Goal: Transaction & Acquisition: Purchase product/service

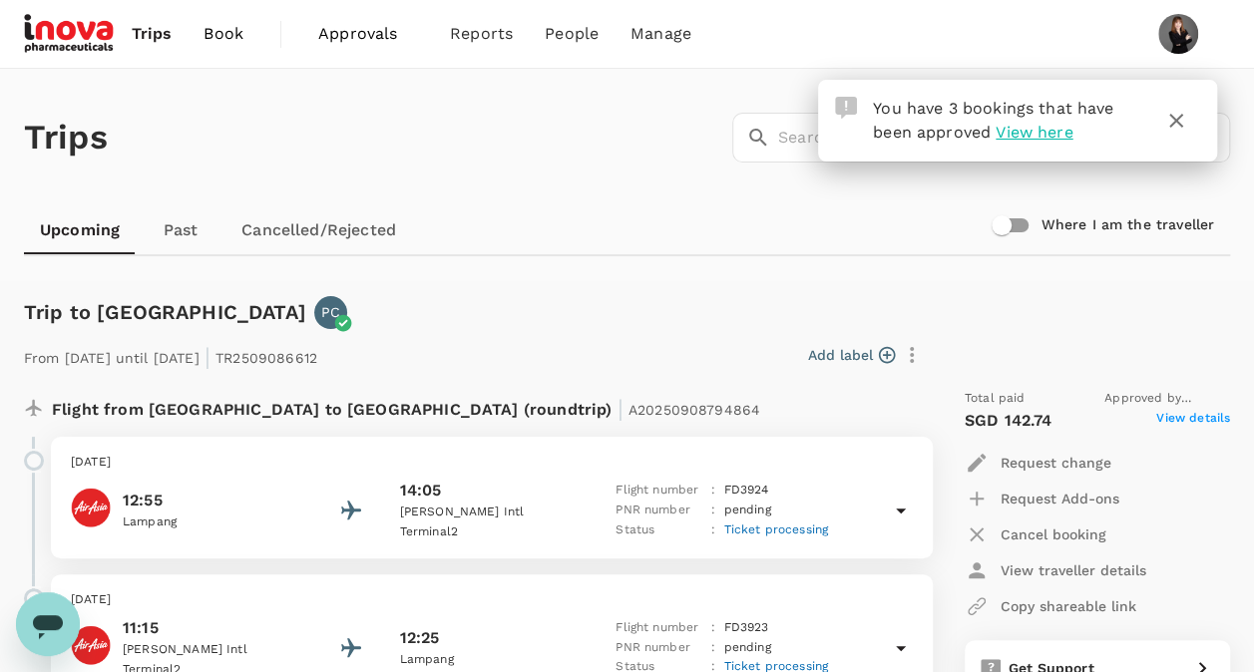
click at [1185, 118] on icon "button" at bounding box center [1176, 121] width 24 height 24
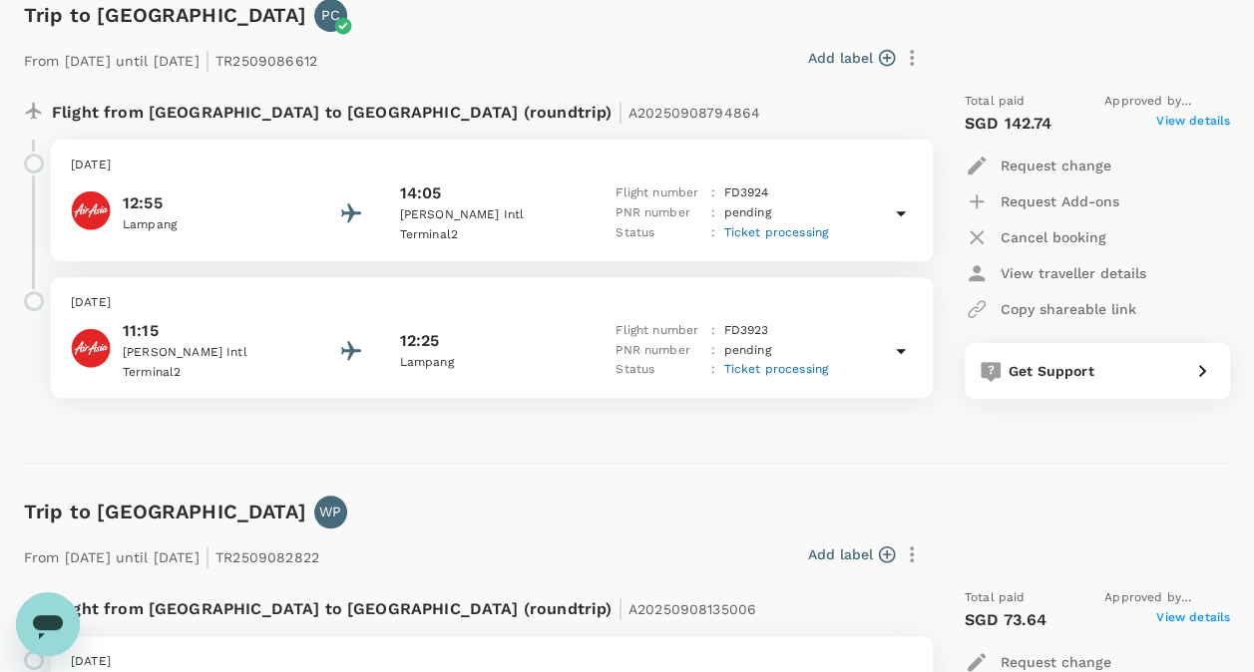
scroll to position [299, 0]
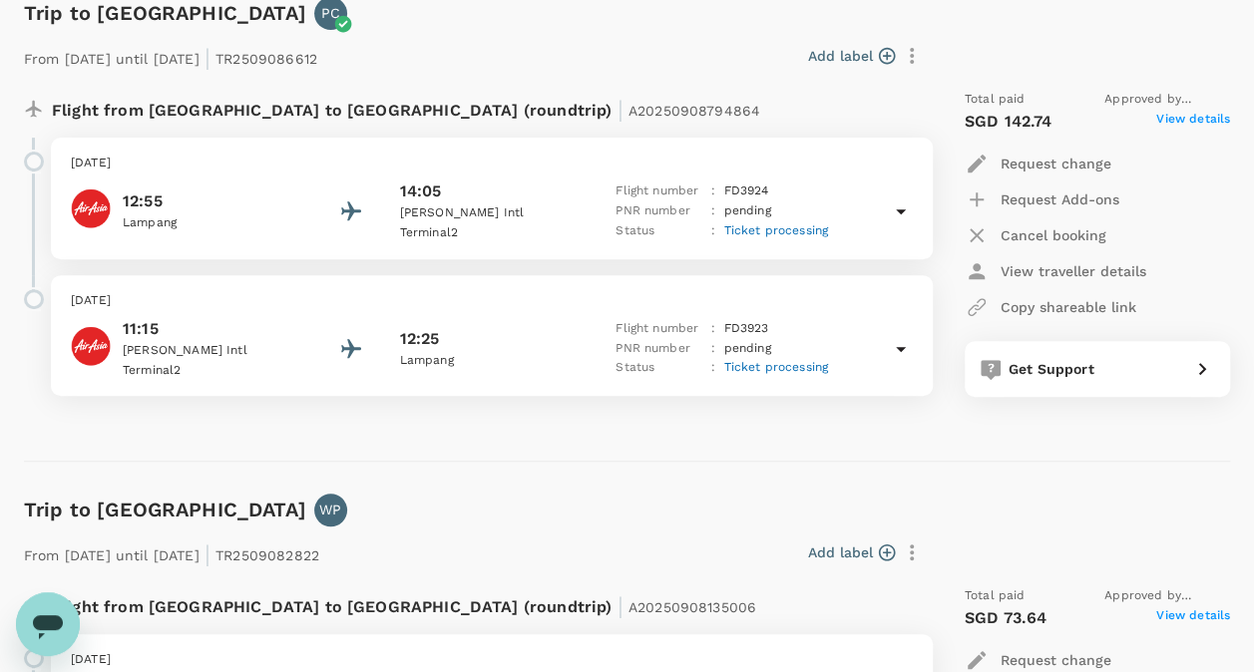
click at [898, 214] on icon at bounding box center [901, 211] width 24 height 24
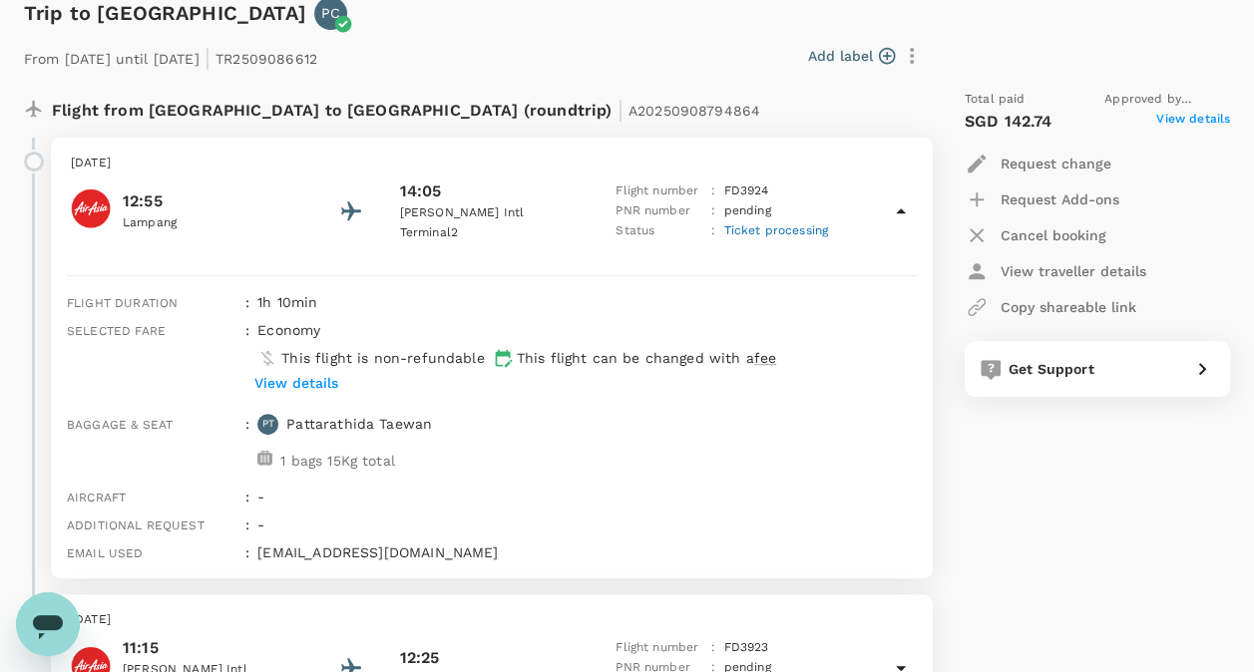
scroll to position [0, 0]
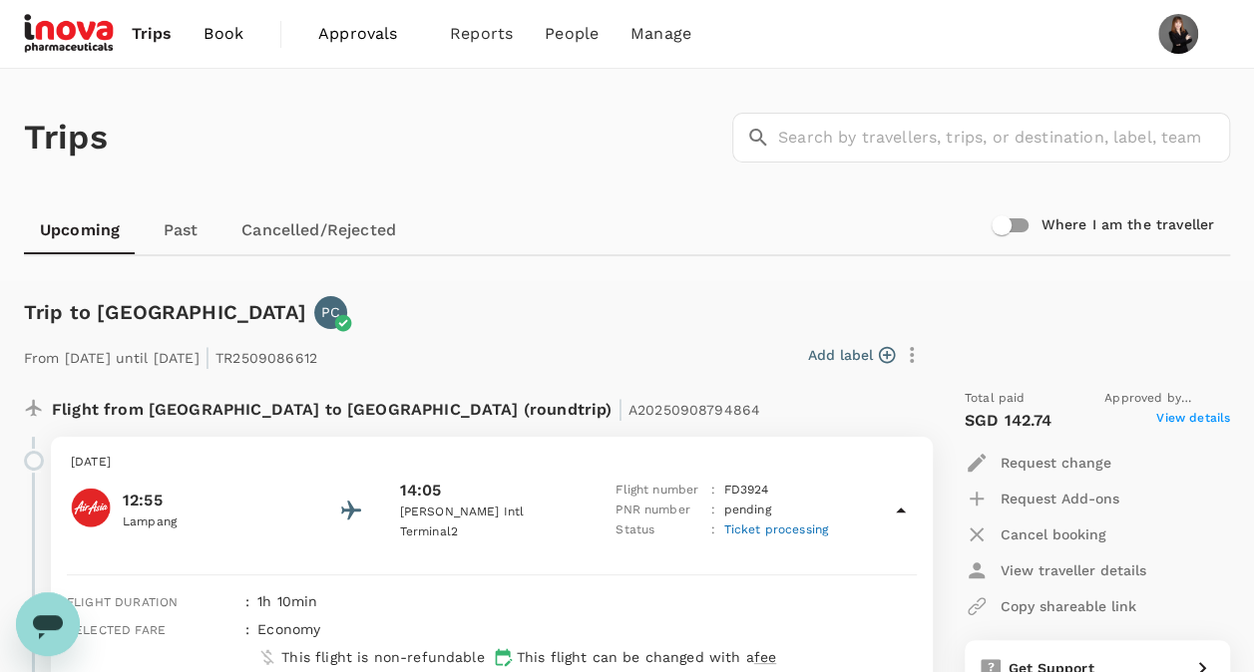
click at [225, 30] on span "Book" at bounding box center [223, 34] width 40 height 24
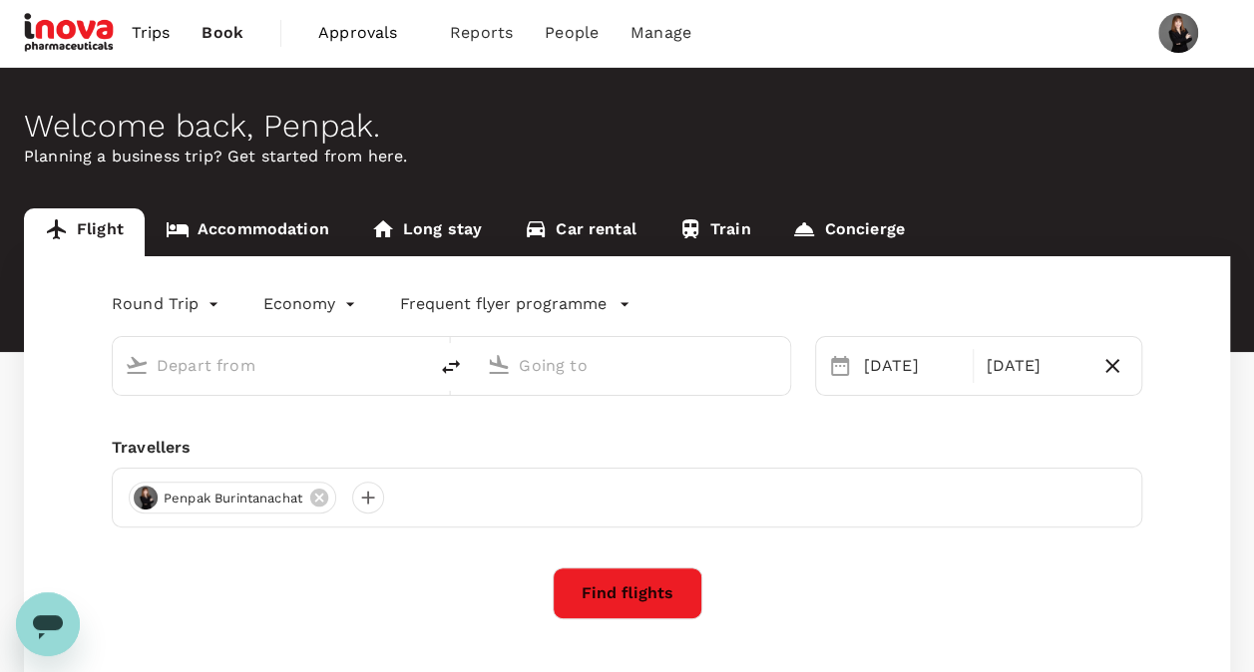
type input "Hat Yai Intl (HDY)"
type input "[PERSON_NAME] Intl (DMK)"
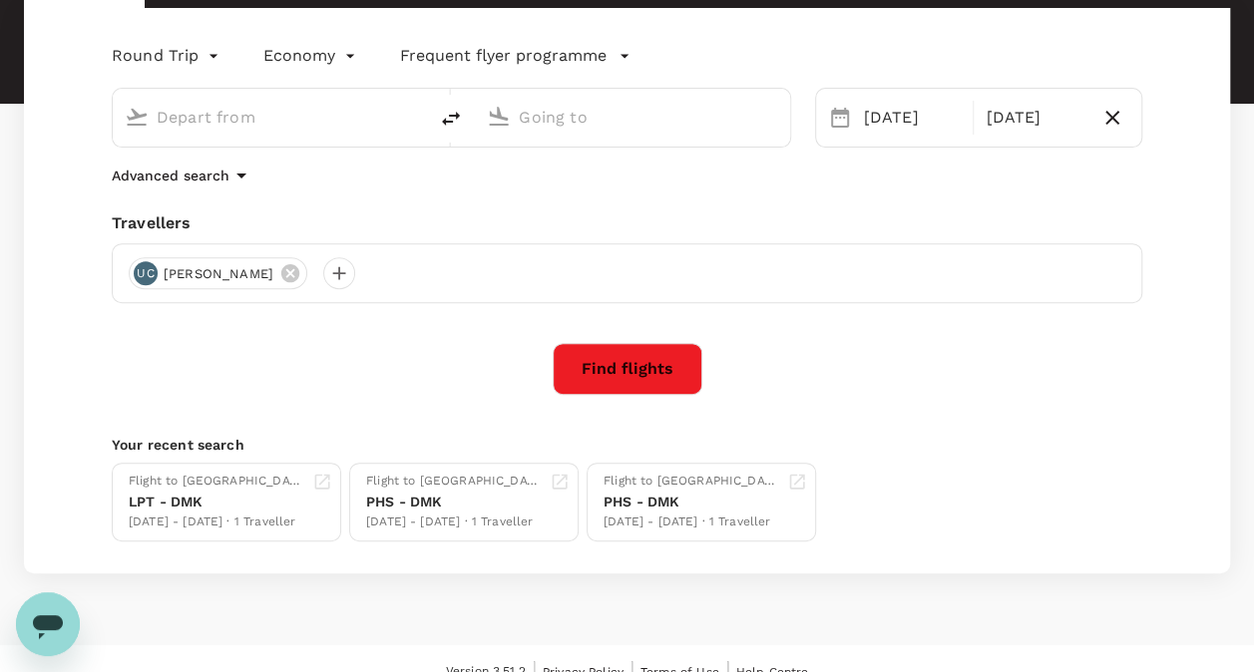
type input "Hat Yai Intl (HDY)"
type input "[PERSON_NAME] Intl (DMK)"
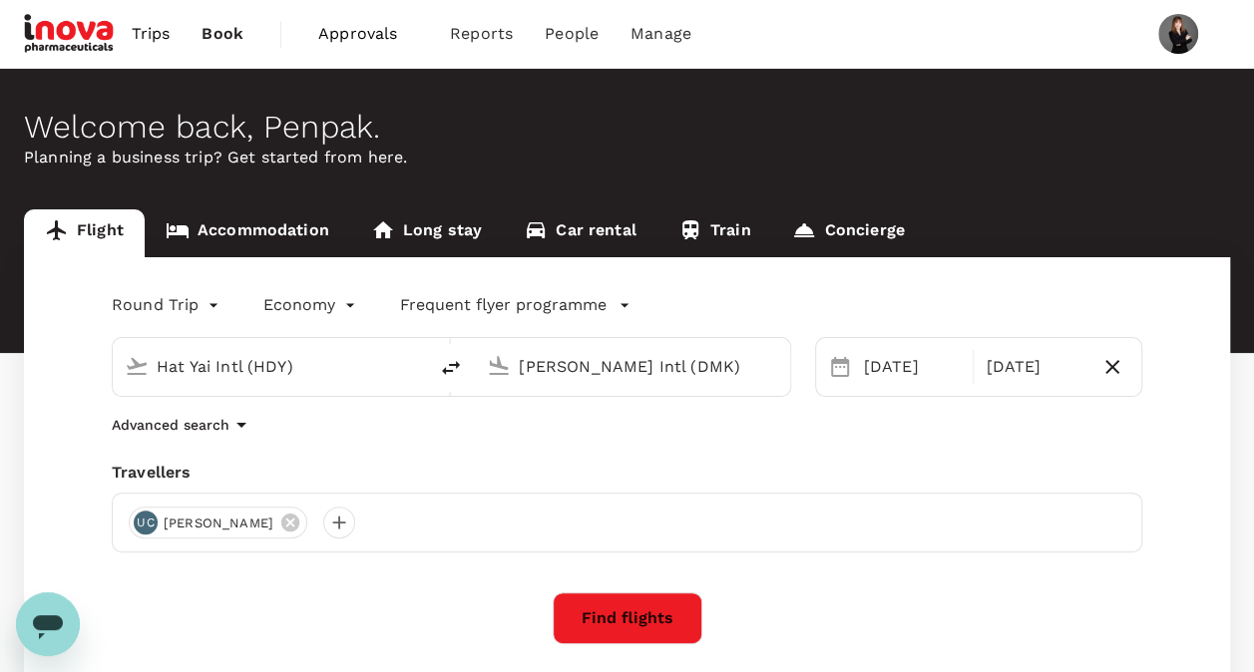
click at [335, 34] on span "Approvals" at bounding box center [368, 34] width 100 height 24
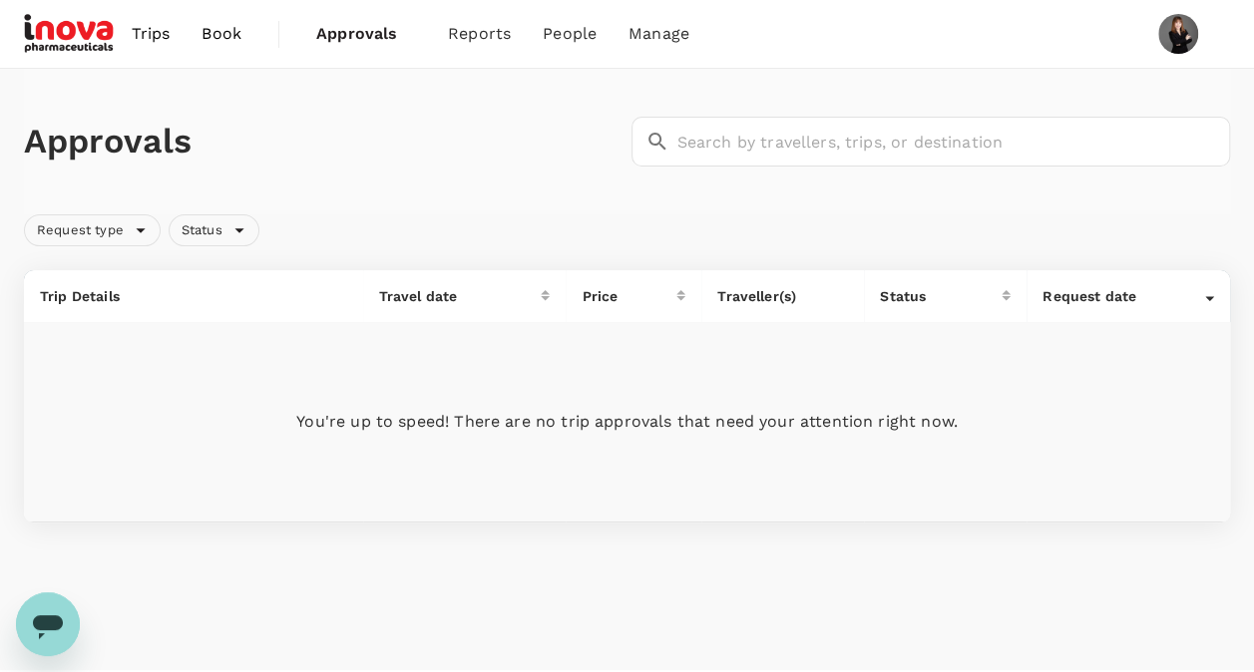
click at [230, 29] on span "Book" at bounding box center [221, 34] width 40 height 24
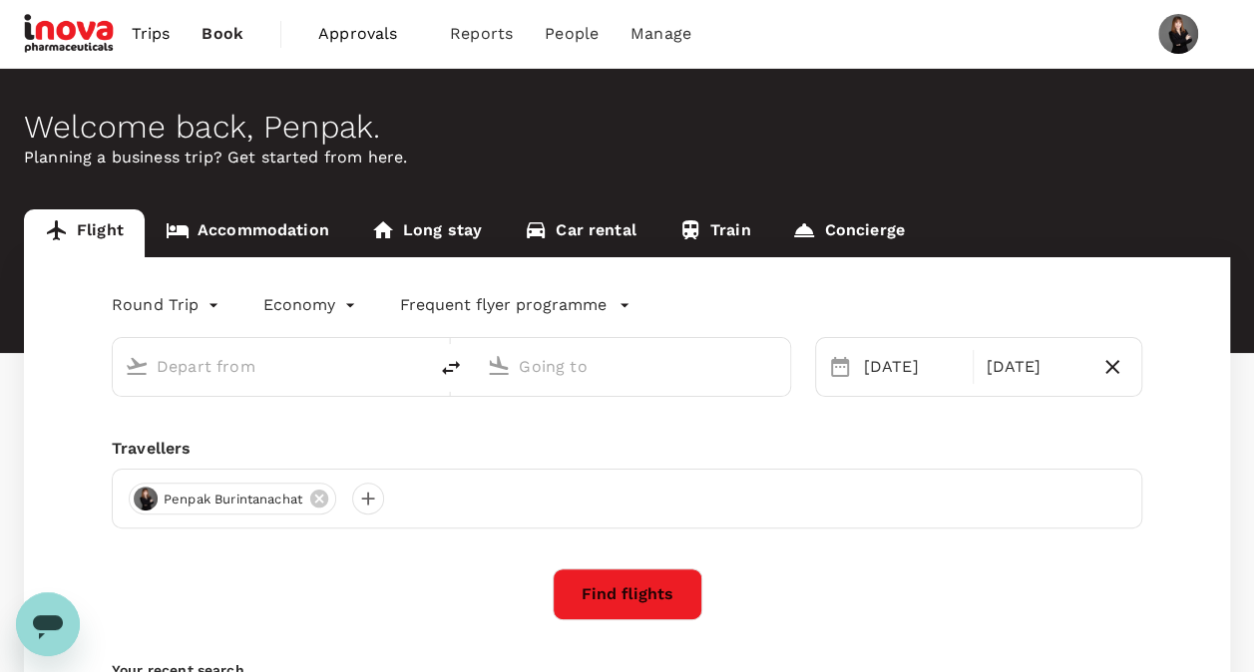
type input "Hat Yai Intl (HDY)"
type input "[PERSON_NAME] Intl (DMK)"
type input "Hat Yai Intl (HDY)"
type input "[PERSON_NAME] Intl (DMK)"
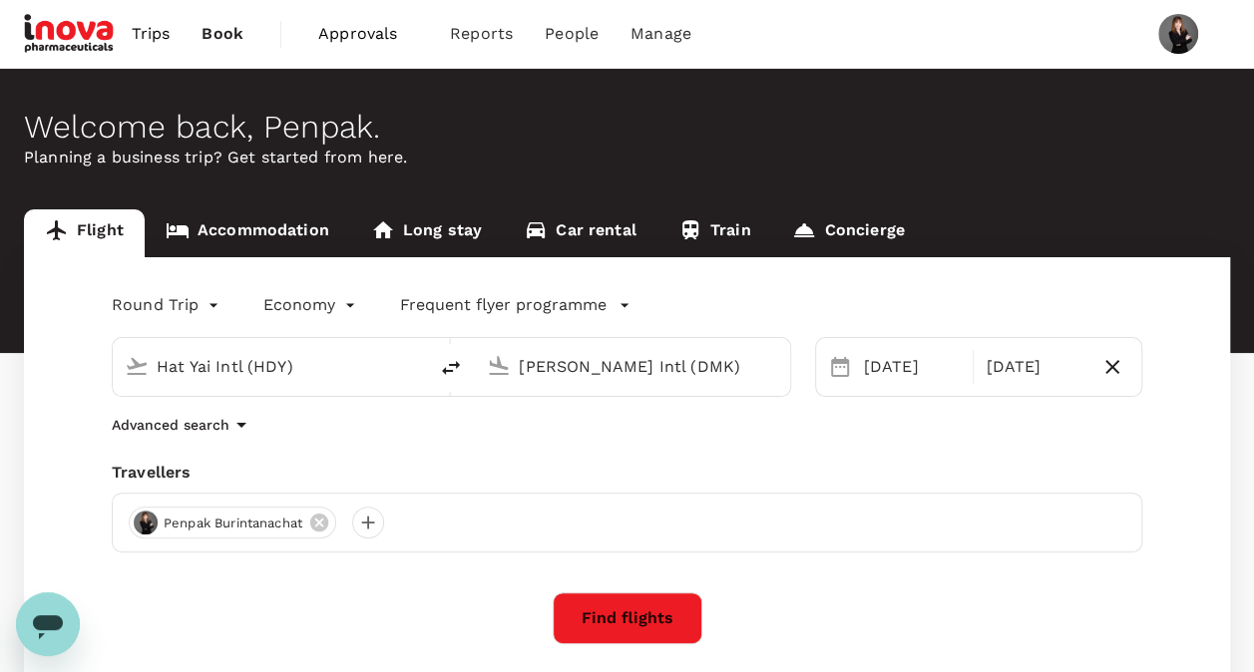
click at [614, 307] on icon "button" at bounding box center [624, 305] width 20 height 20
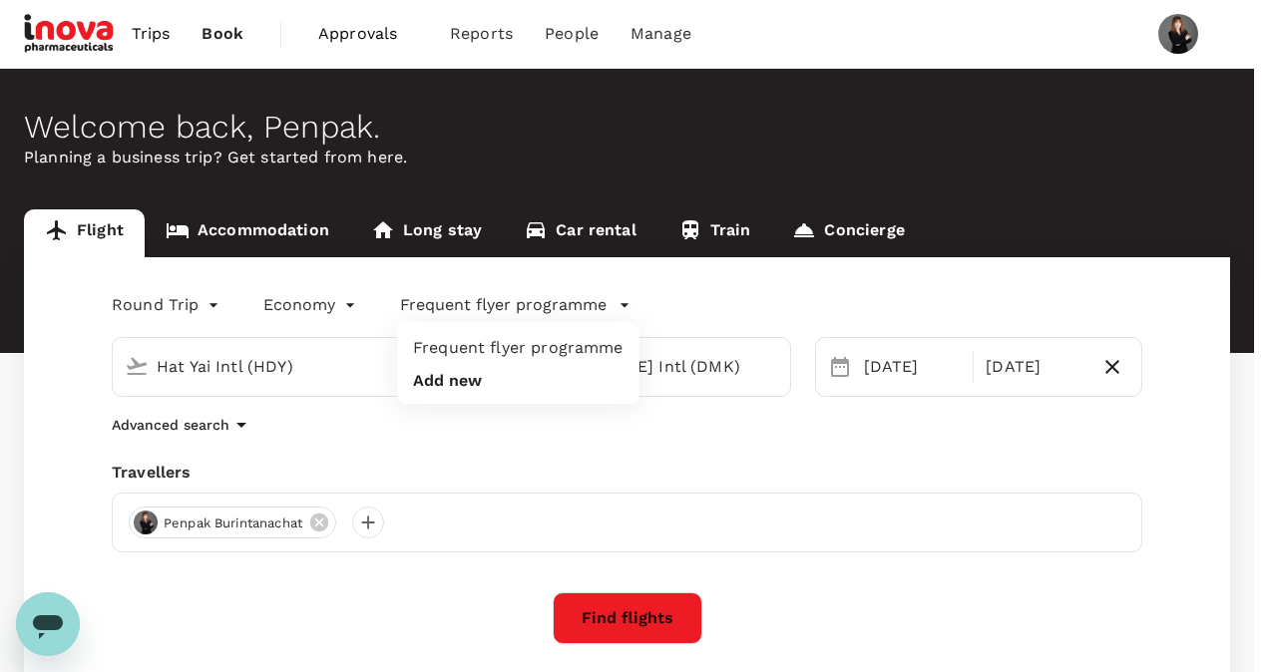
click at [344, 307] on div at bounding box center [634, 336] width 1269 height 672
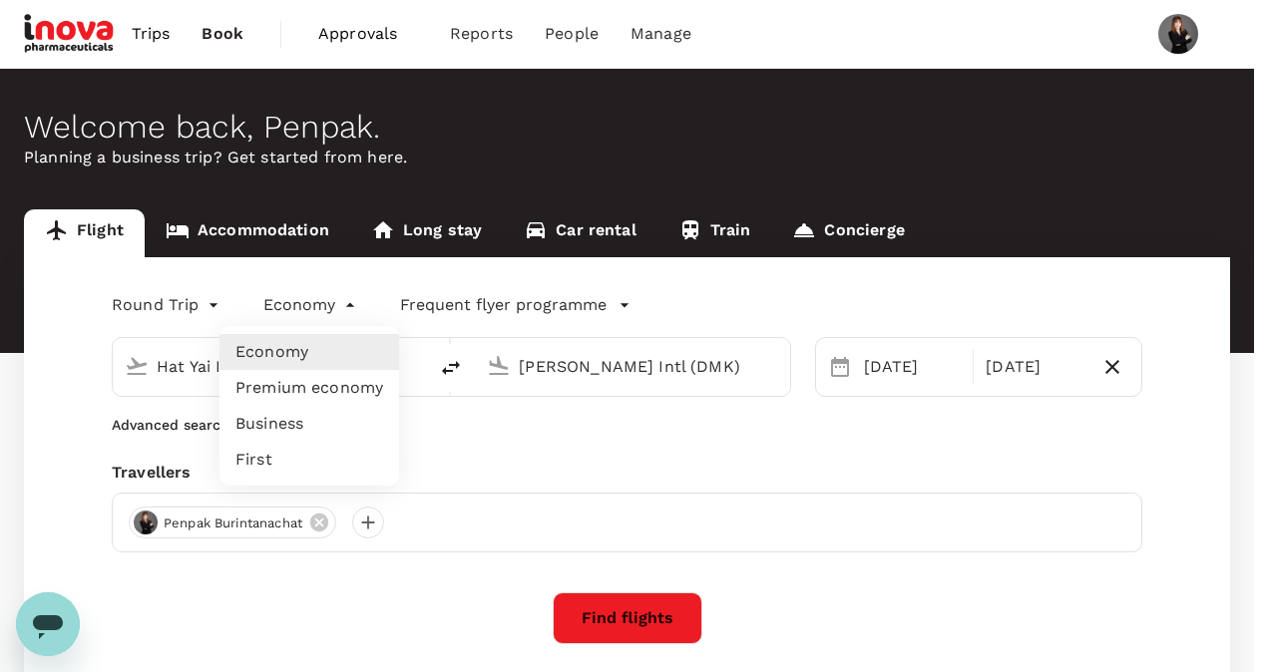
click at [344, 309] on body "Trips Book Approvals 0 Reports People Manage Welcome back , Penpak . Planning a…" at bounding box center [634, 474] width 1269 height 949
click at [344, 310] on div at bounding box center [634, 336] width 1269 height 672
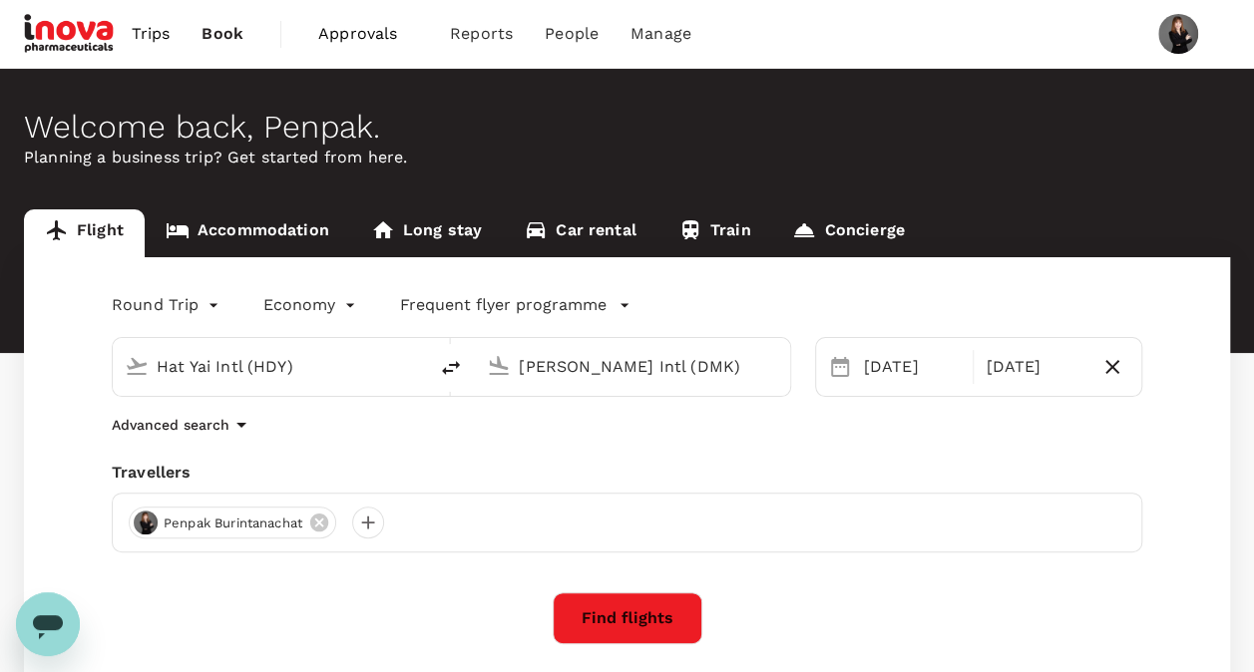
click at [406, 455] on div "Round Trip roundtrip Economy economy Frequent flyer programme Hat Yai Intl (HDY…" at bounding box center [627, 540] width 1206 height 566
click at [213, 419] on p "Advanced search" at bounding box center [171, 425] width 118 height 20
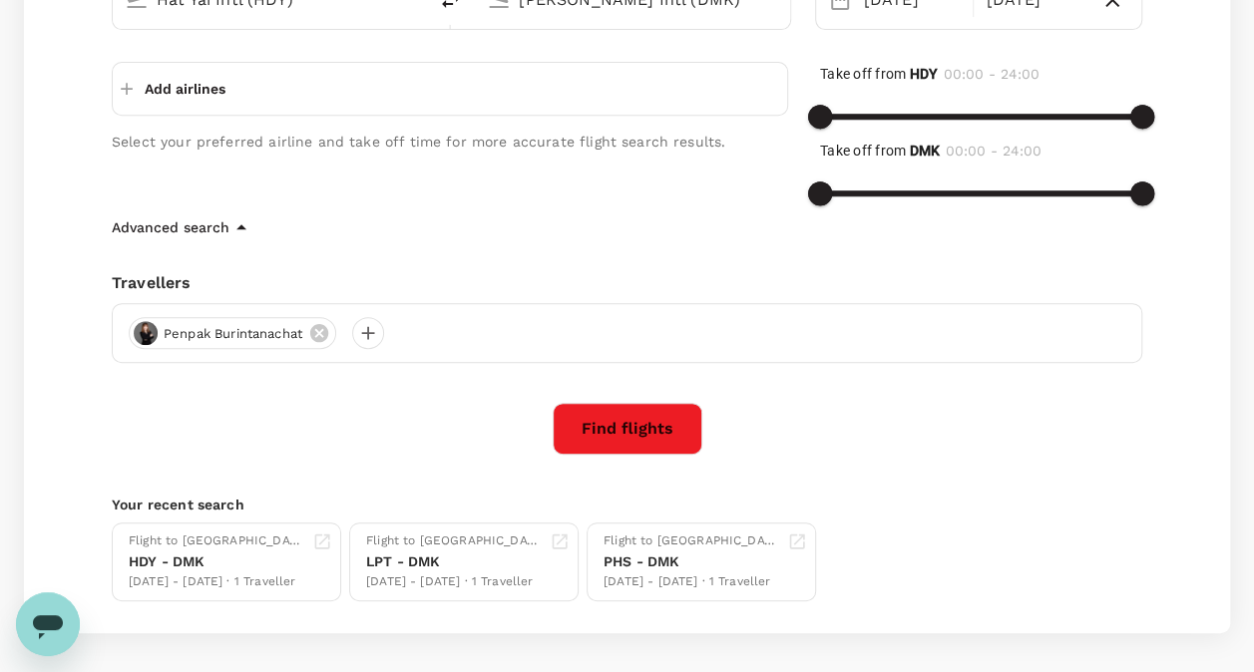
scroll to position [399, 0]
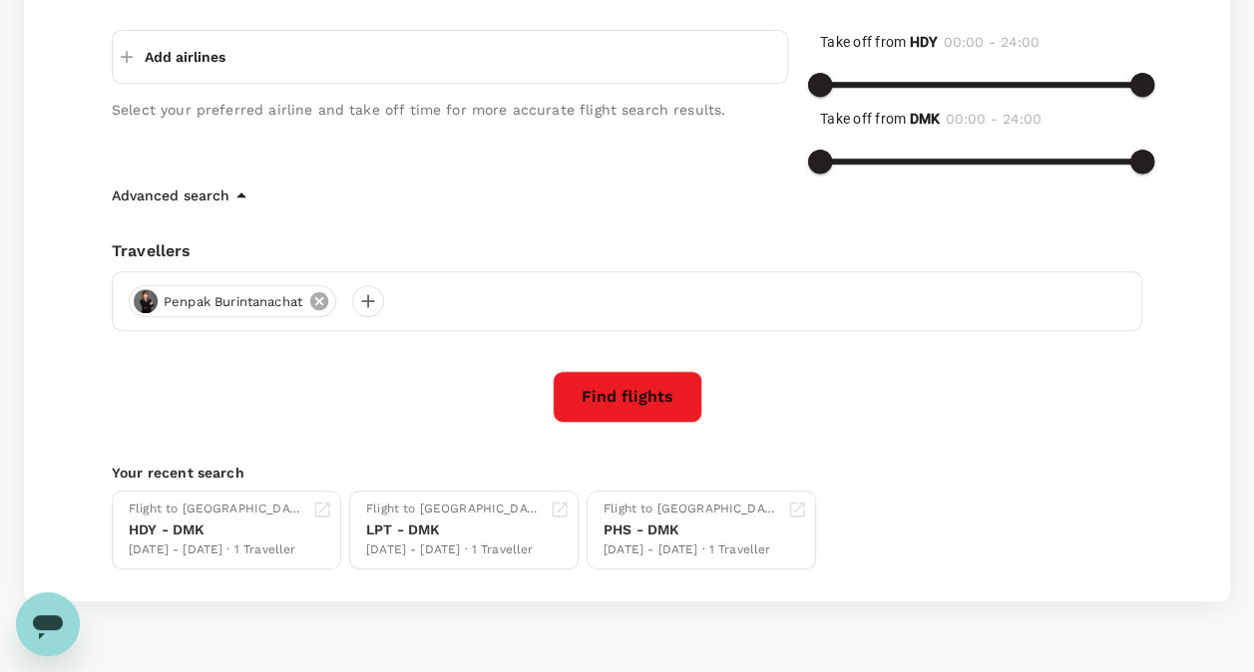
click at [324, 300] on icon at bounding box center [319, 301] width 18 height 18
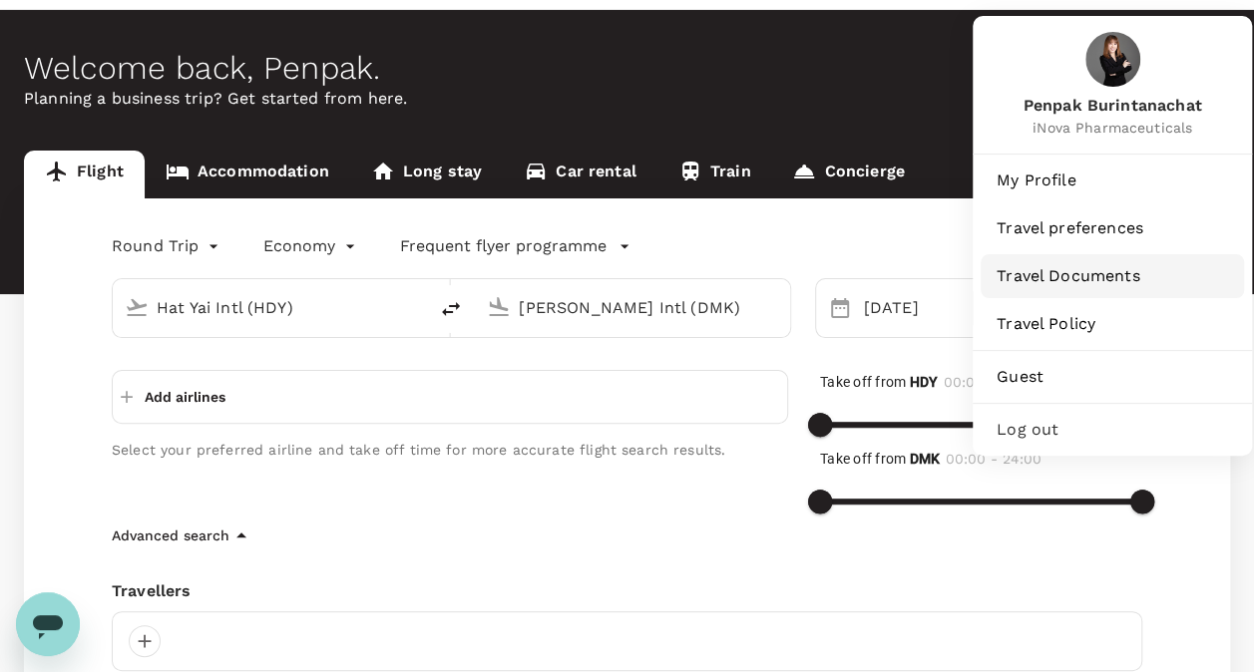
scroll to position [199, 0]
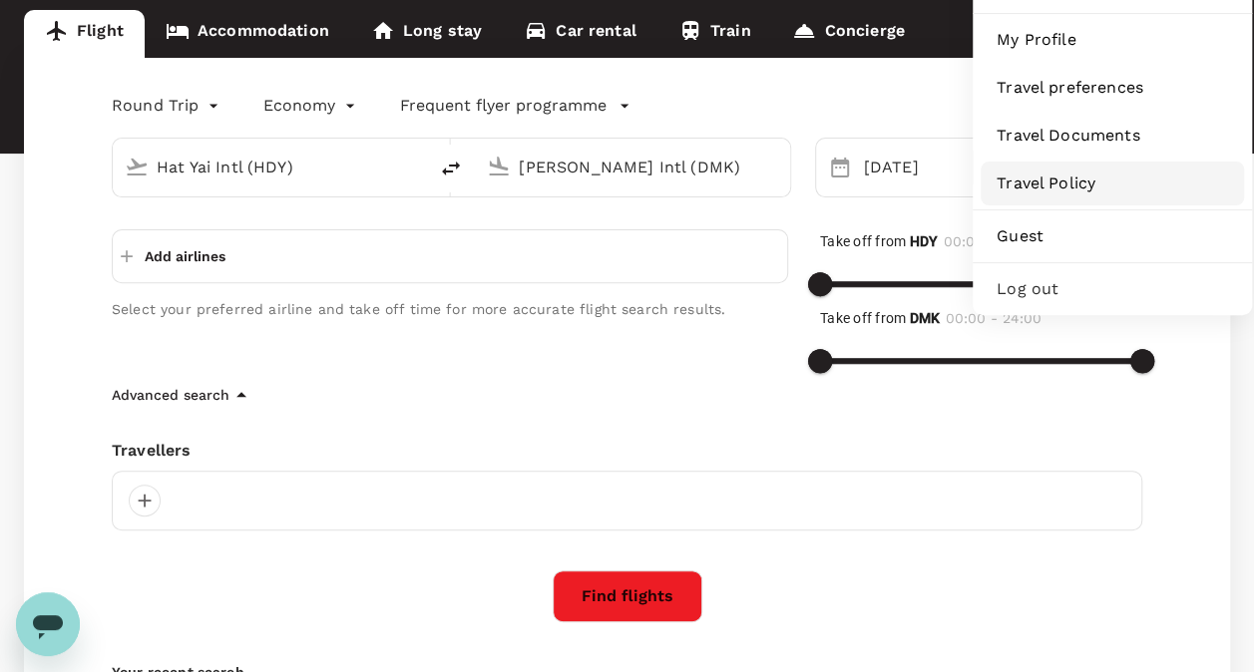
click at [1067, 196] on link "Travel Policy" at bounding box center [1112, 184] width 263 height 44
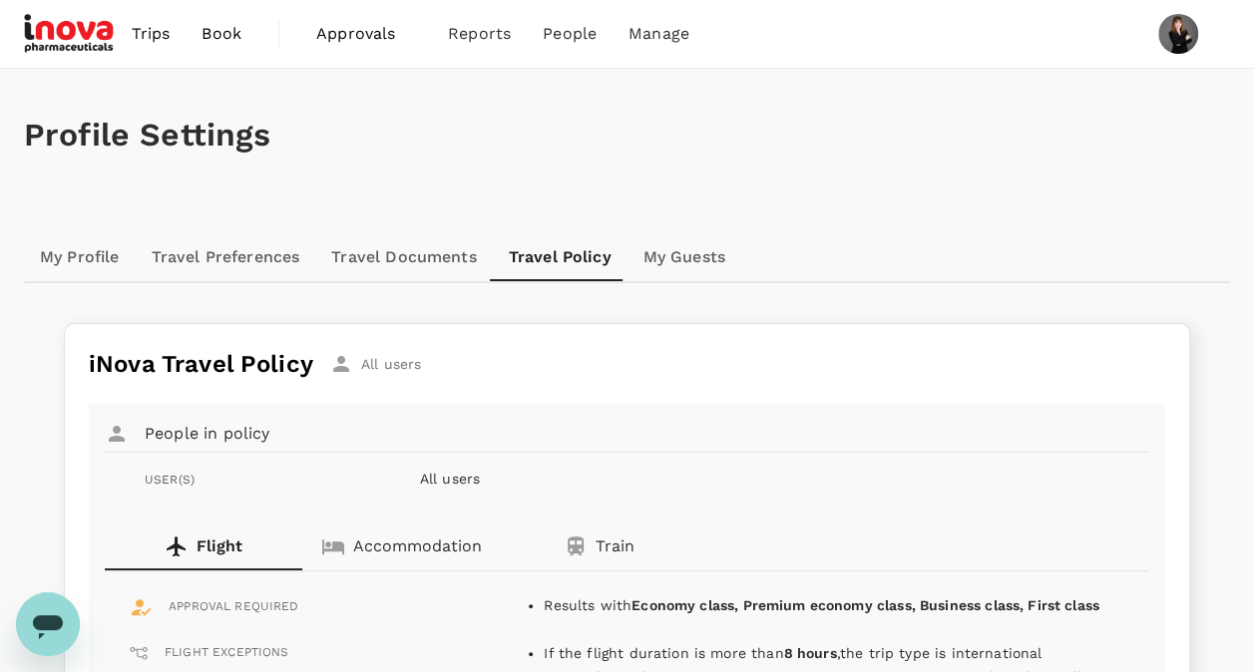
click at [58, 252] on link "My Profile" at bounding box center [80, 257] width 112 height 48
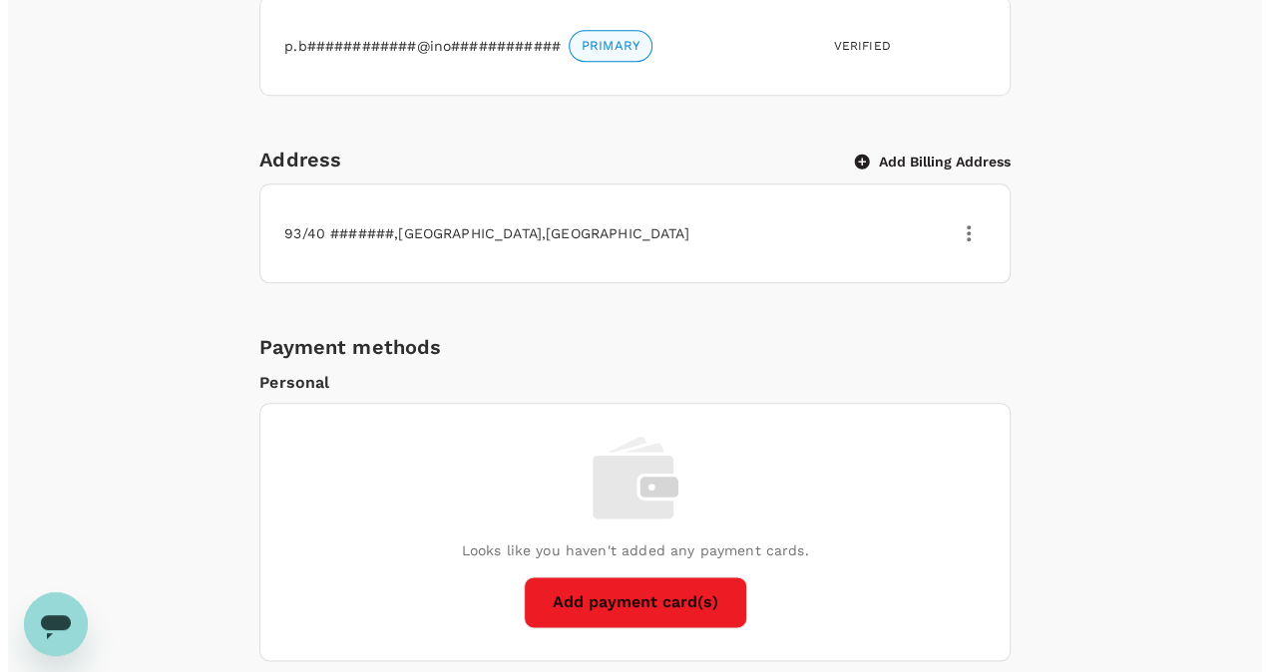
scroll to position [784, 0]
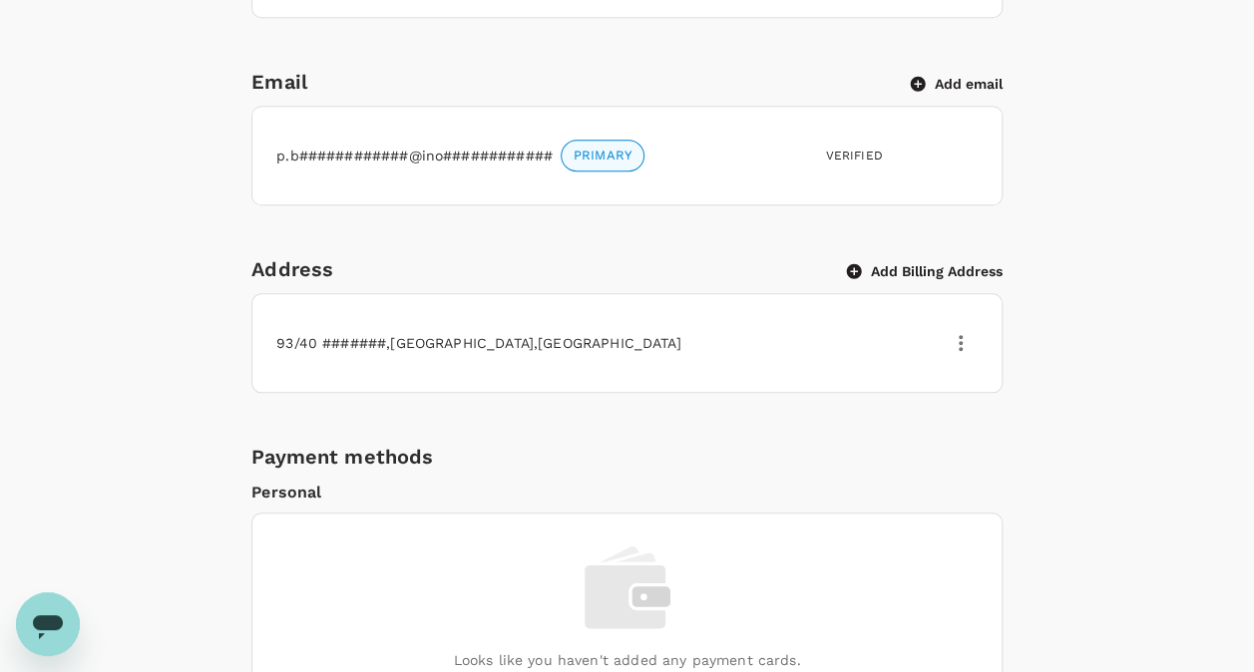
click at [962, 338] on icon "button" at bounding box center [961, 343] width 24 height 24
click at [926, 390] on span "Edit" at bounding box center [936, 390] width 52 height 24
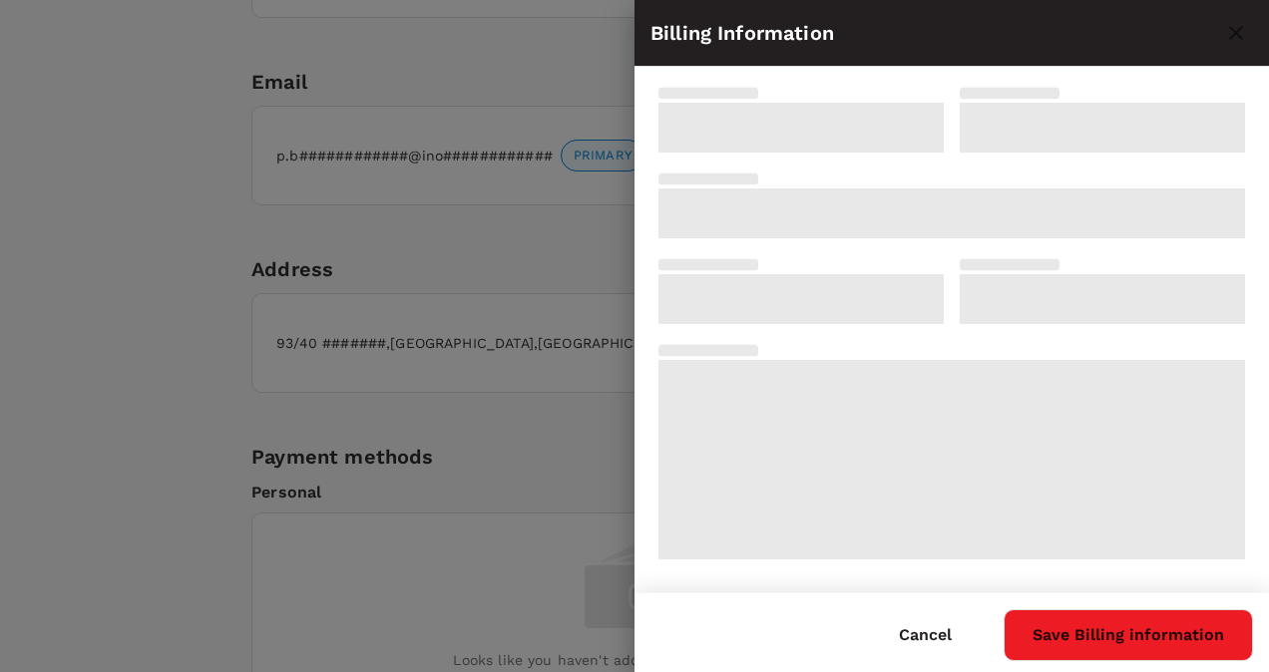
type input "93/40 Yannawa"
type input "10120"
type input "Bangkok"
type input "[GEOGRAPHIC_DATA]"
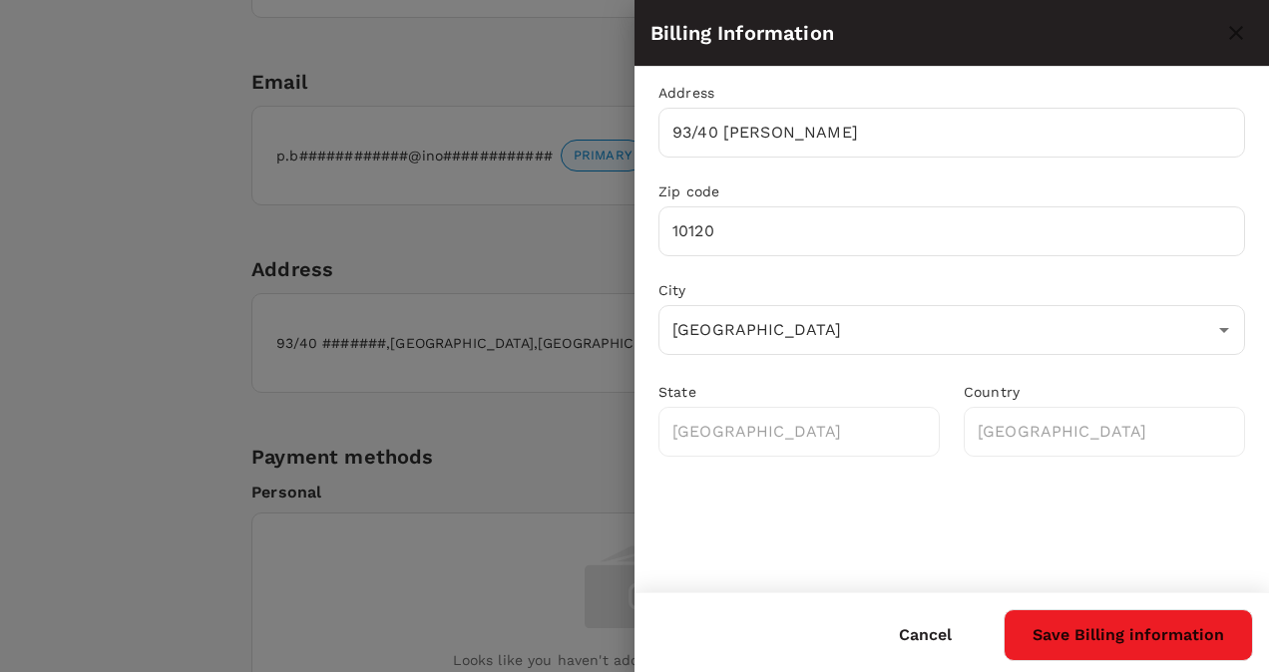
click at [515, 421] on div at bounding box center [634, 336] width 1269 height 672
click at [952, 629] on button "Cancel" at bounding box center [925, 635] width 109 height 50
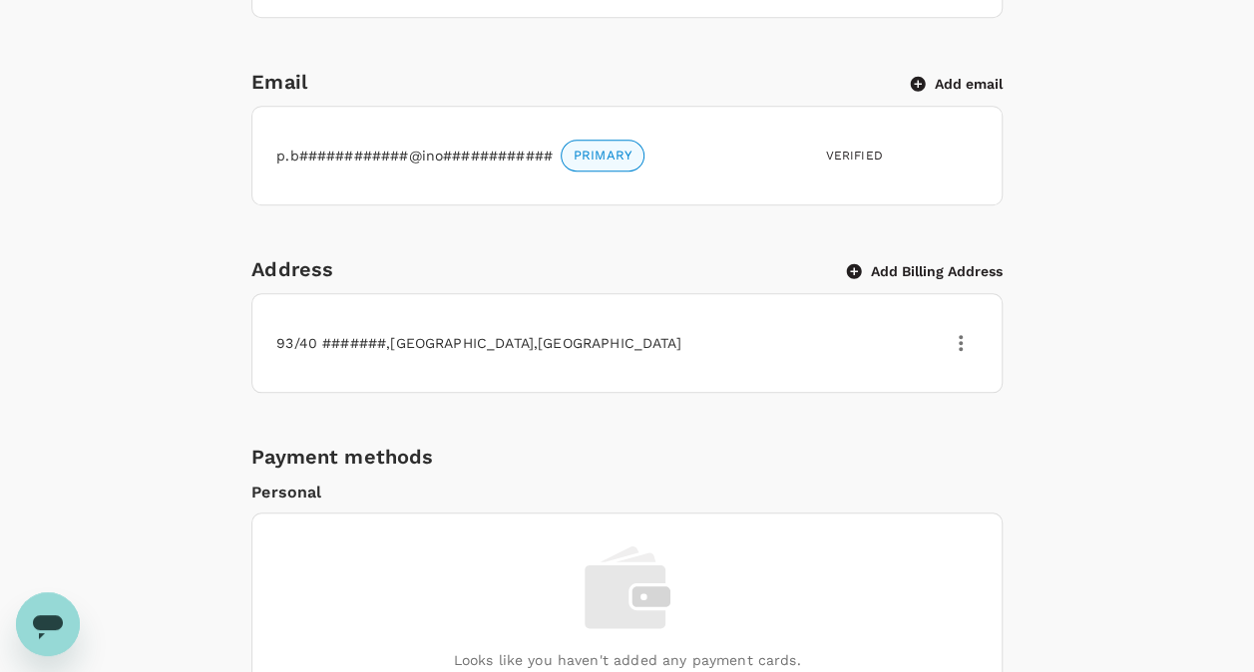
click at [850, 275] on icon "button" at bounding box center [853, 270] width 15 height 15
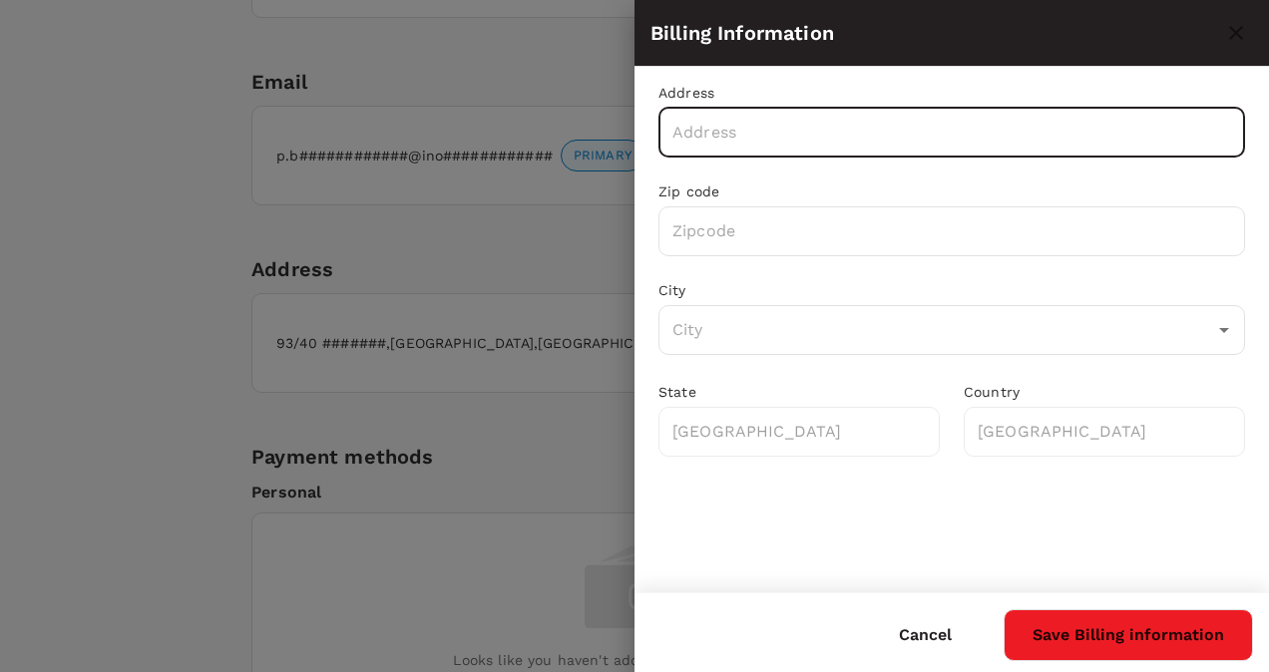
click at [801, 140] on input "text" at bounding box center [951, 133] width 587 height 50
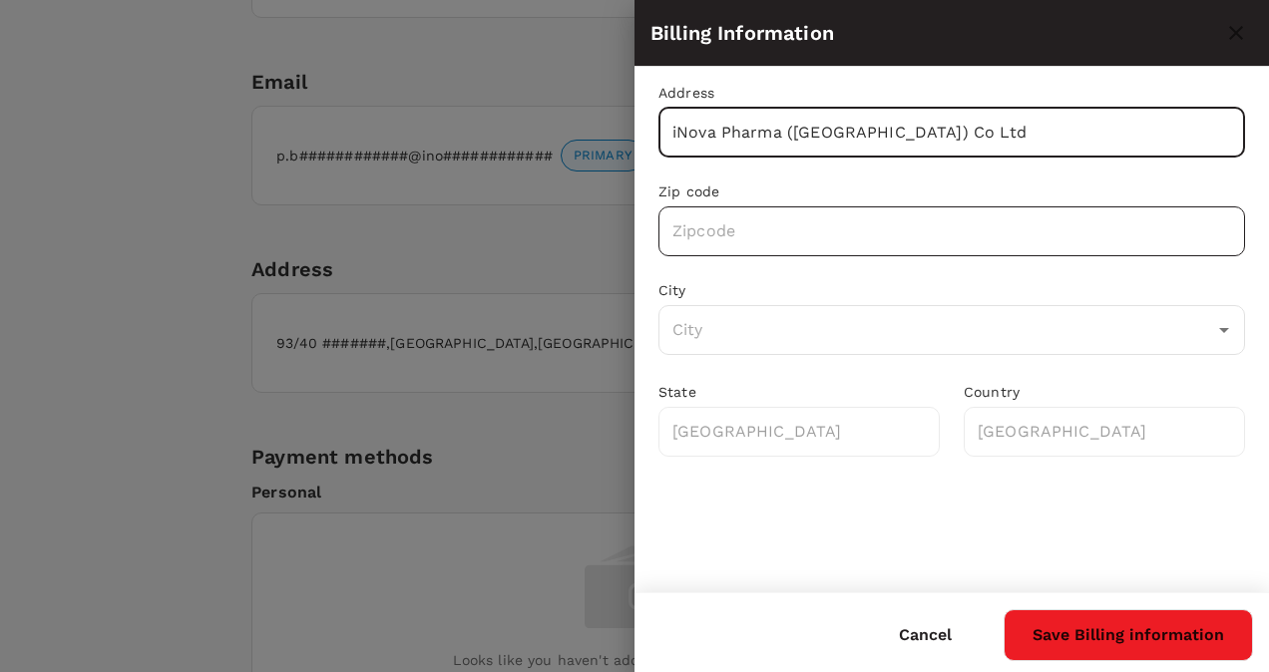
type input "iNova Pharma (Thailand) Co Ltd"
click at [706, 243] on input "text" at bounding box center [951, 231] width 587 height 50
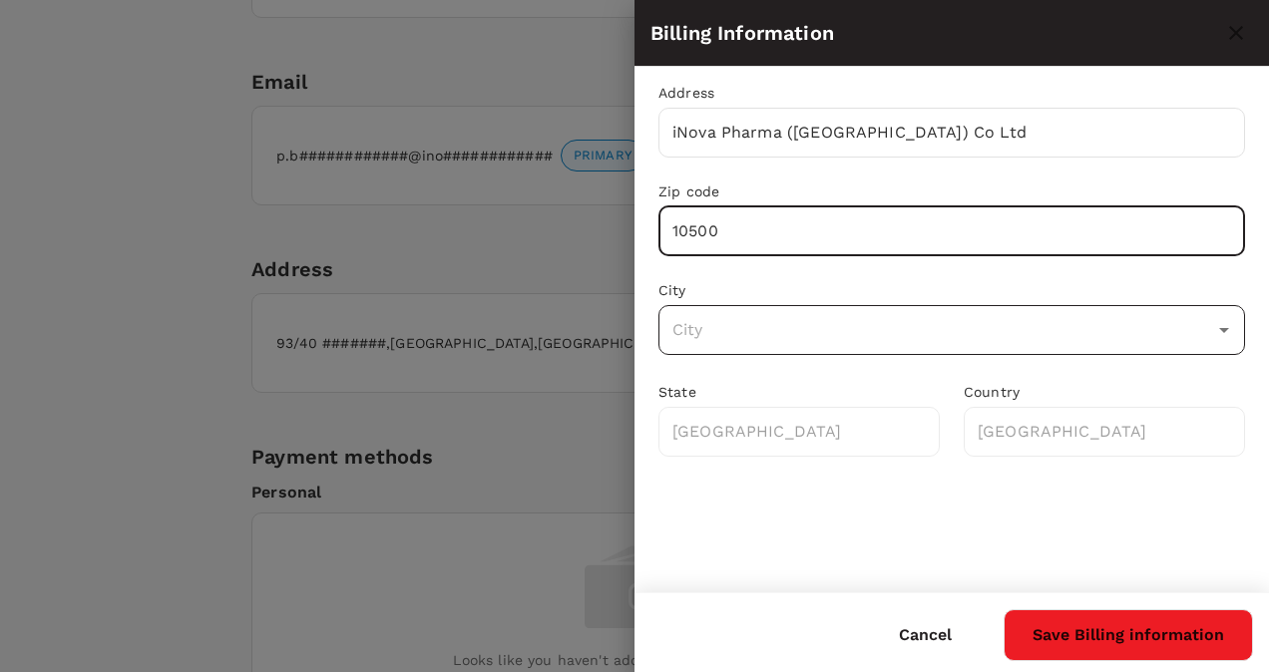
type input "10500"
click at [726, 324] on input "text" at bounding box center [936, 330] width 539 height 38
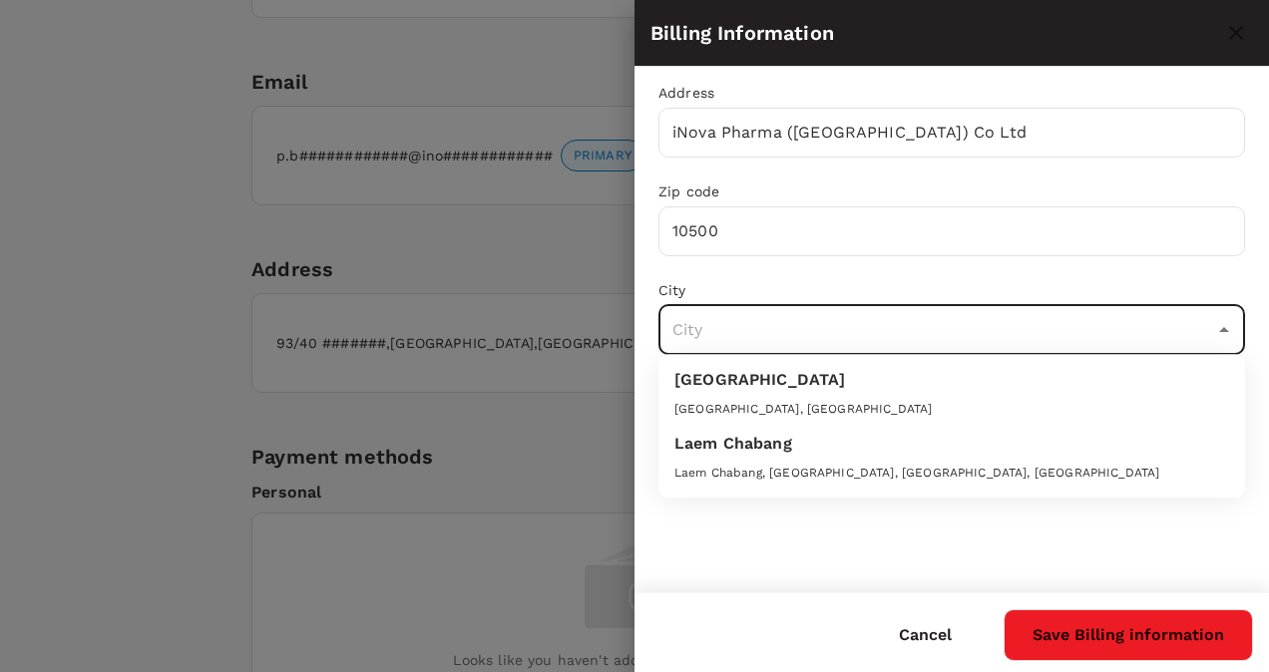
click at [750, 393] on div "Bangkok" at bounding box center [951, 384] width 555 height 32
type input "Bangkok"
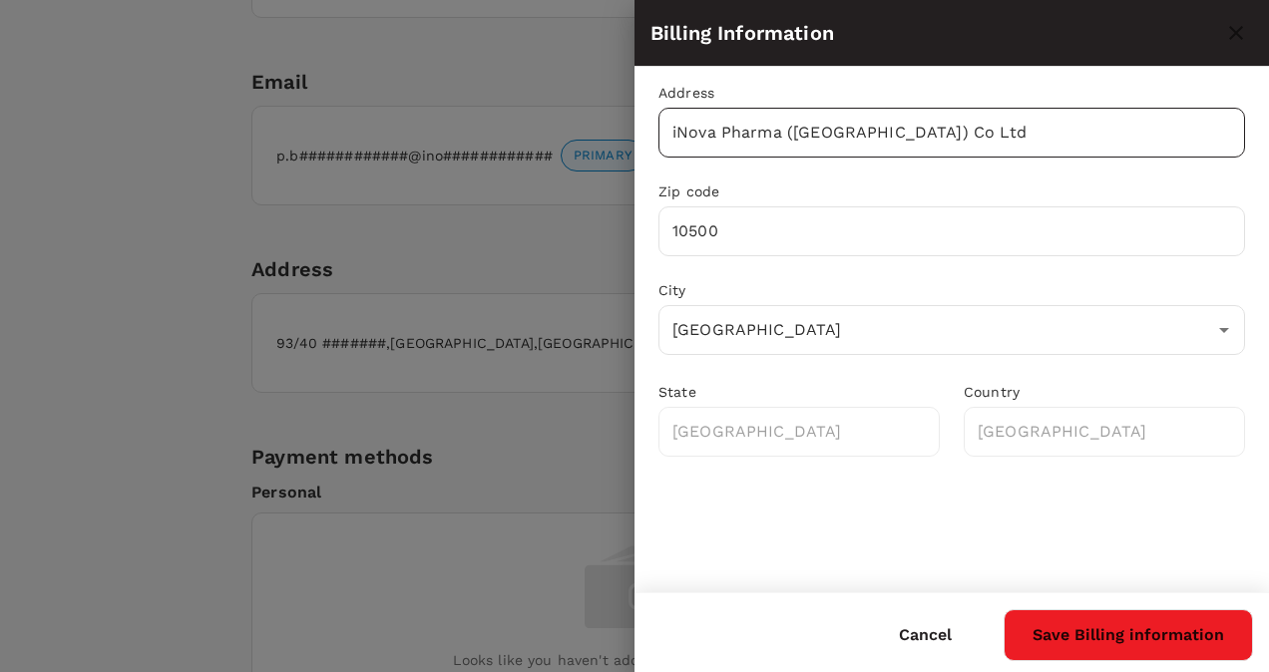
click at [948, 141] on input "iNova Pharma (Thailand) Co Ltd" at bounding box center [951, 133] width 587 height 50
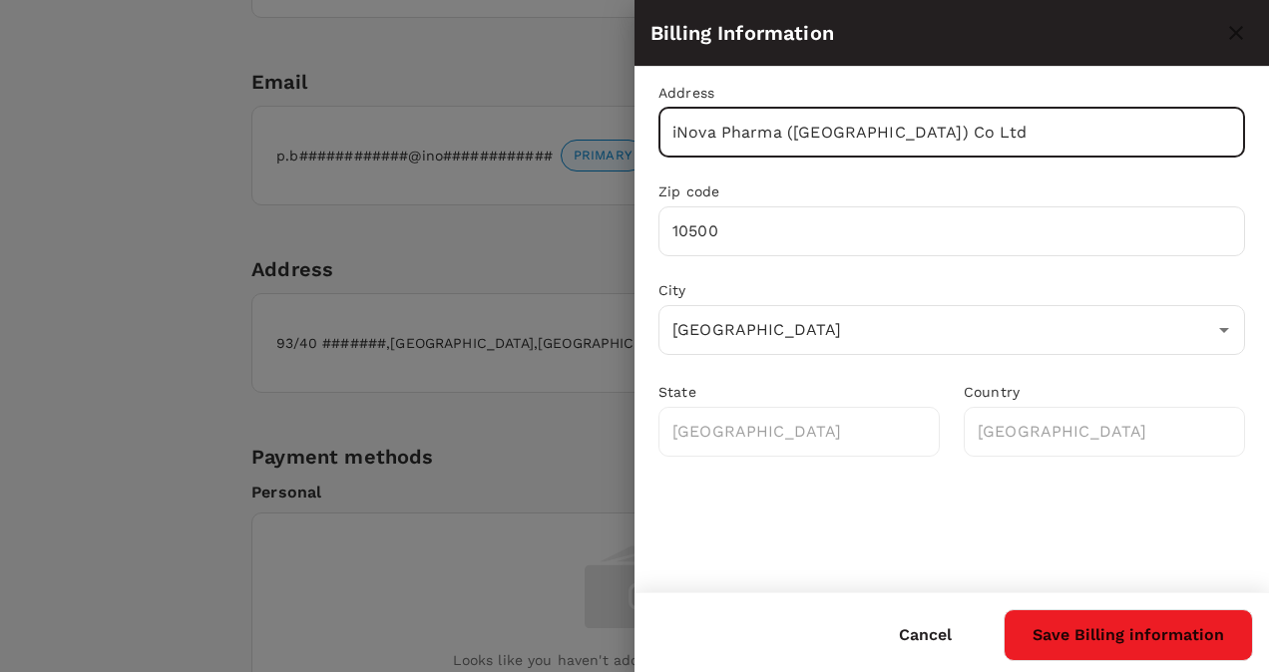
type input "iNova Pharma (Thailand) Co Ltd"
click at [1003, 609] on button "Save Billing information" at bounding box center [1127, 635] width 249 height 52
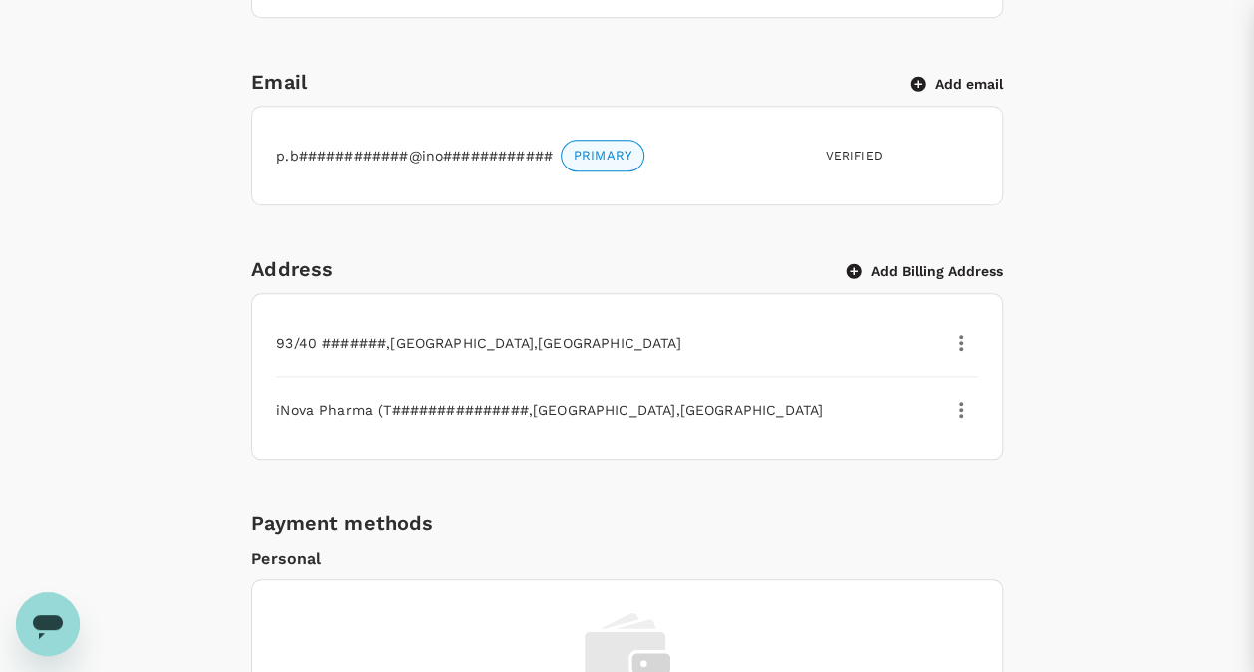
click at [974, 420] on div at bounding box center [953, 402] width 50 height 50
click at [963, 412] on icon "button" at bounding box center [961, 410] width 24 height 24
click at [914, 445] on span "Edit" at bounding box center [936, 456] width 52 height 24
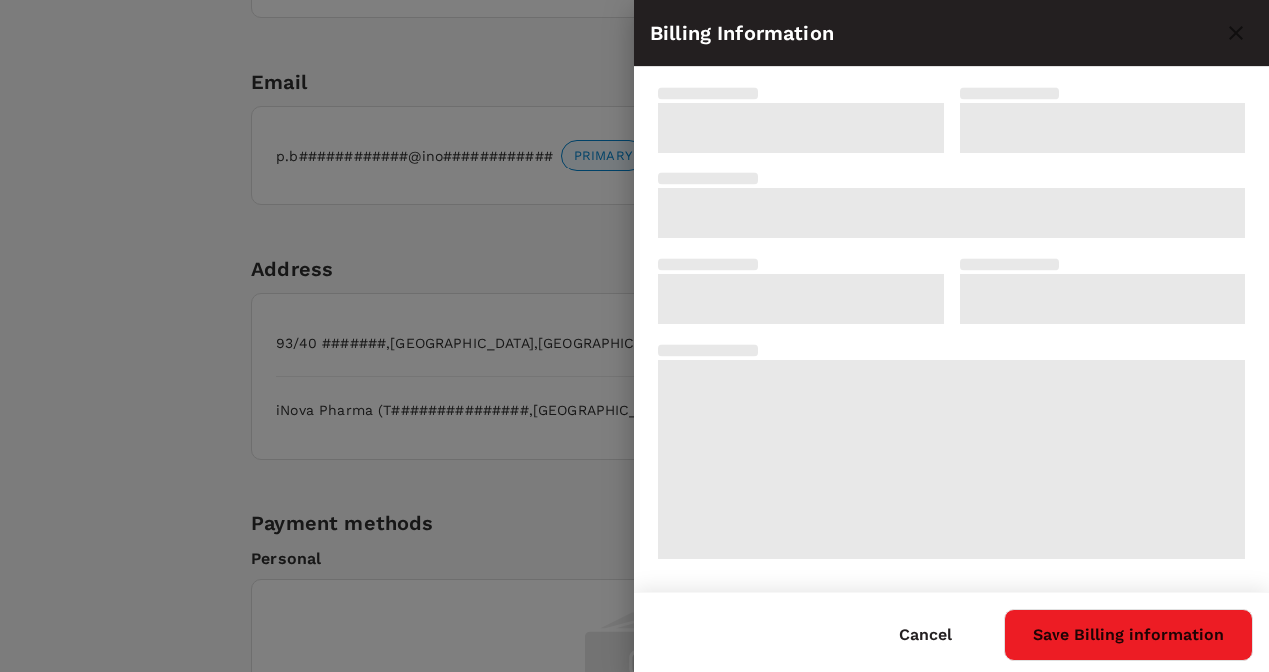
type input "iNova Pharma (Thailand) Co Ltd"
type input "10500"
type input "Bangkok"
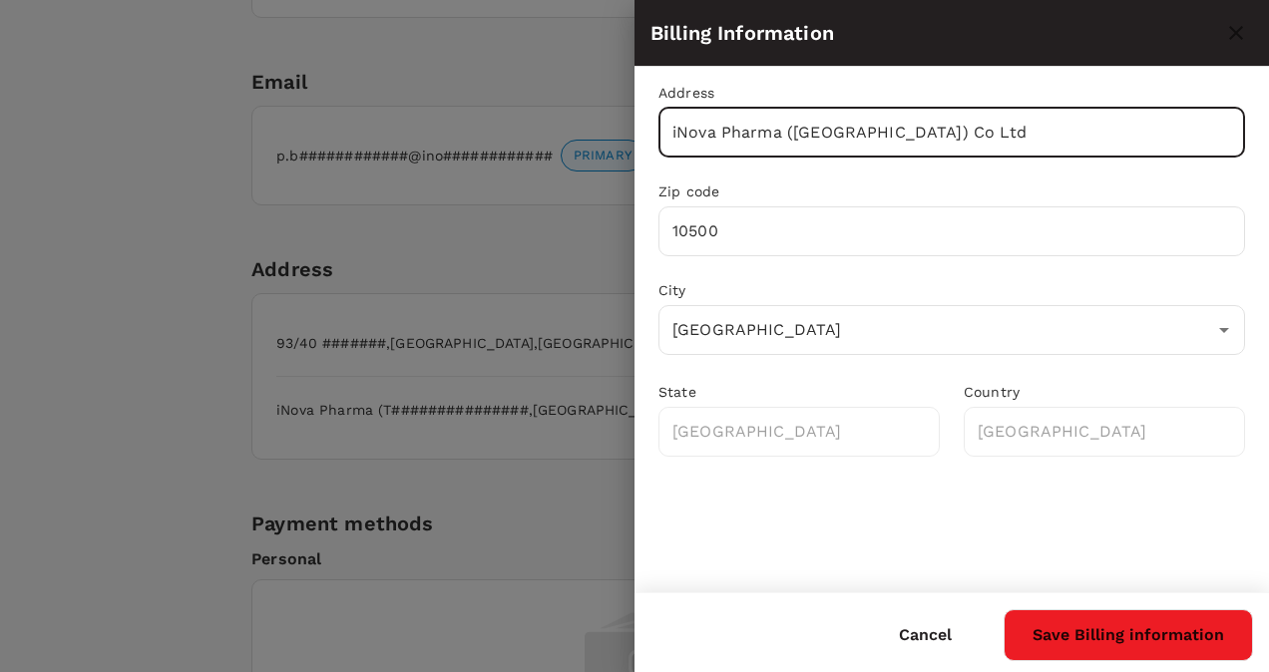
click at [946, 144] on input "iNova Pharma (Thailand) Co Ltd" at bounding box center [951, 133] width 587 height 50
type input "iNova Pharma (Thailand) Co Ltd 98 Sathorn Square Office Tower 6TH Floor Unit 60…"
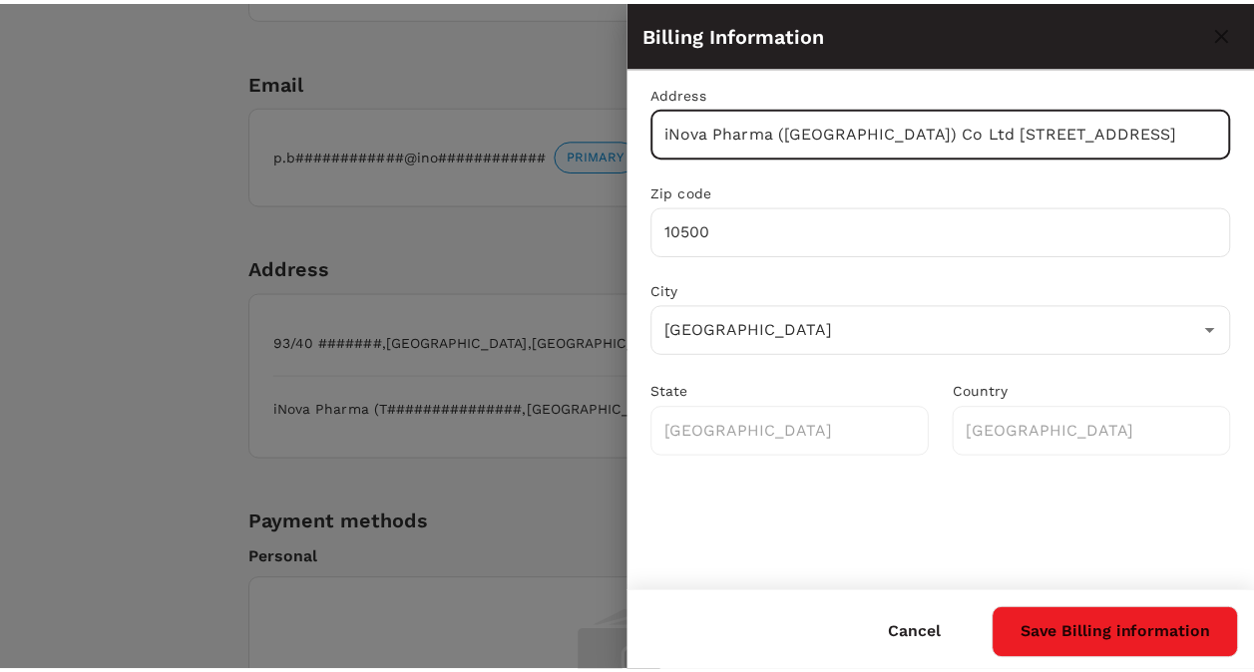
scroll to position [0, 0]
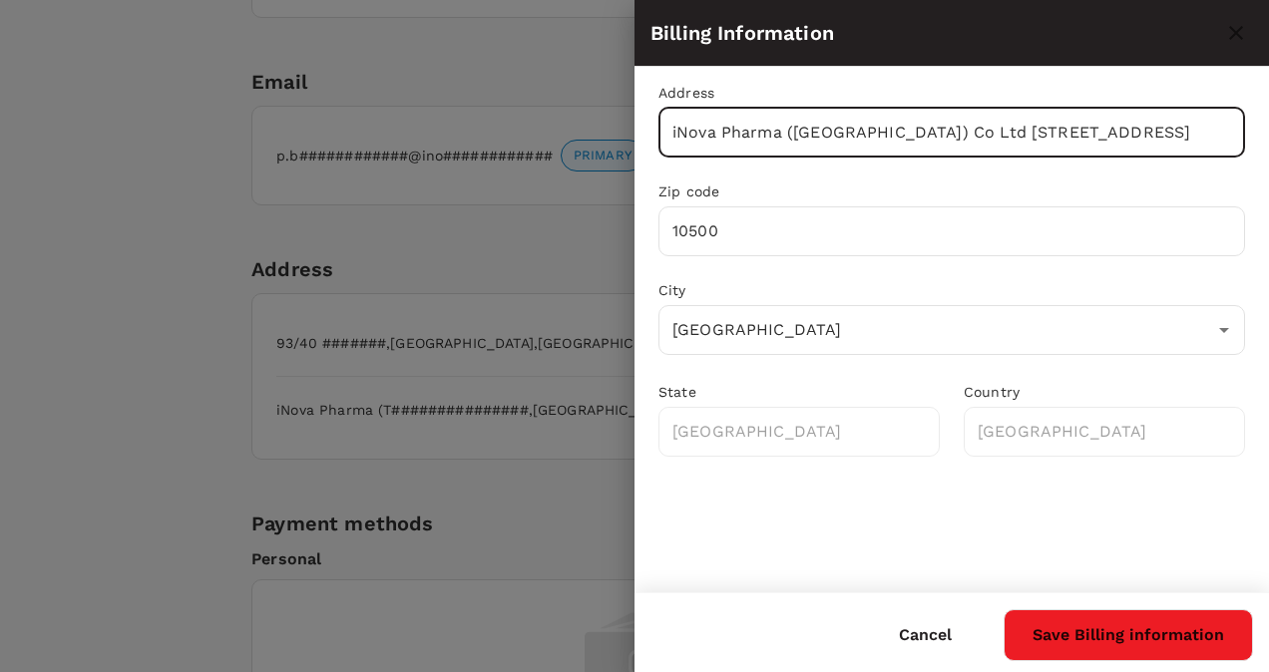
click at [1090, 622] on button "Save Billing information" at bounding box center [1127, 635] width 249 height 52
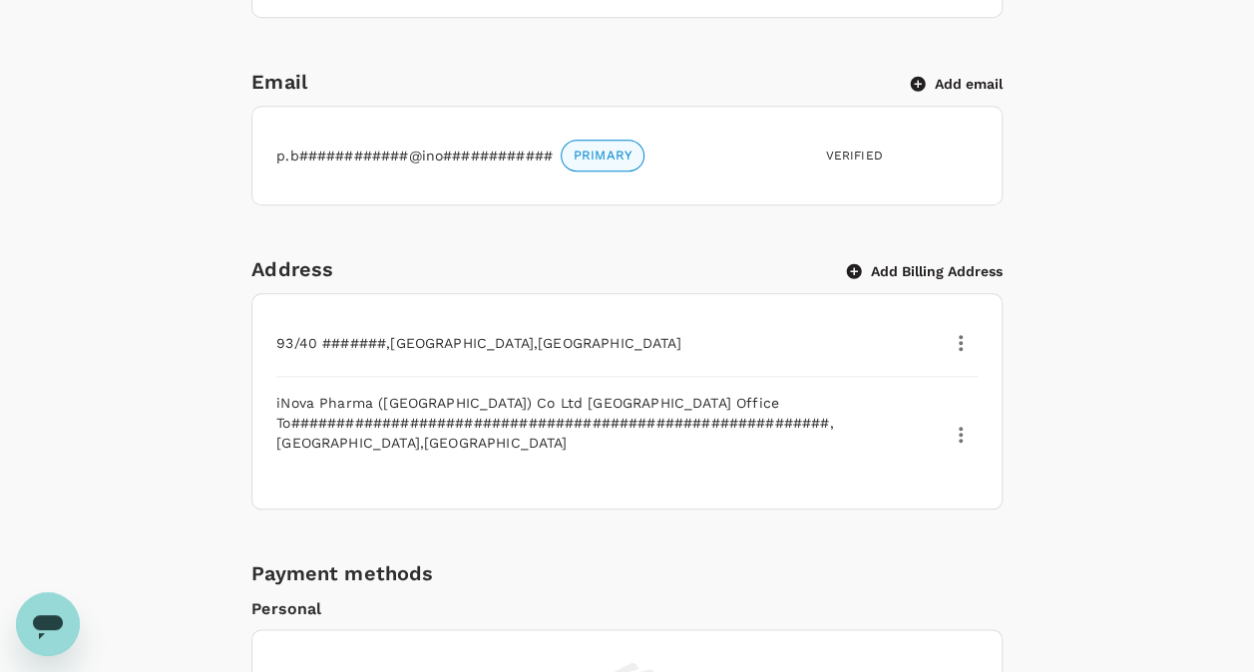
click at [947, 337] on button "button" at bounding box center [961, 343] width 34 height 34
click at [966, 434] on div "Delete" at bounding box center [936, 439] width 84 height 48
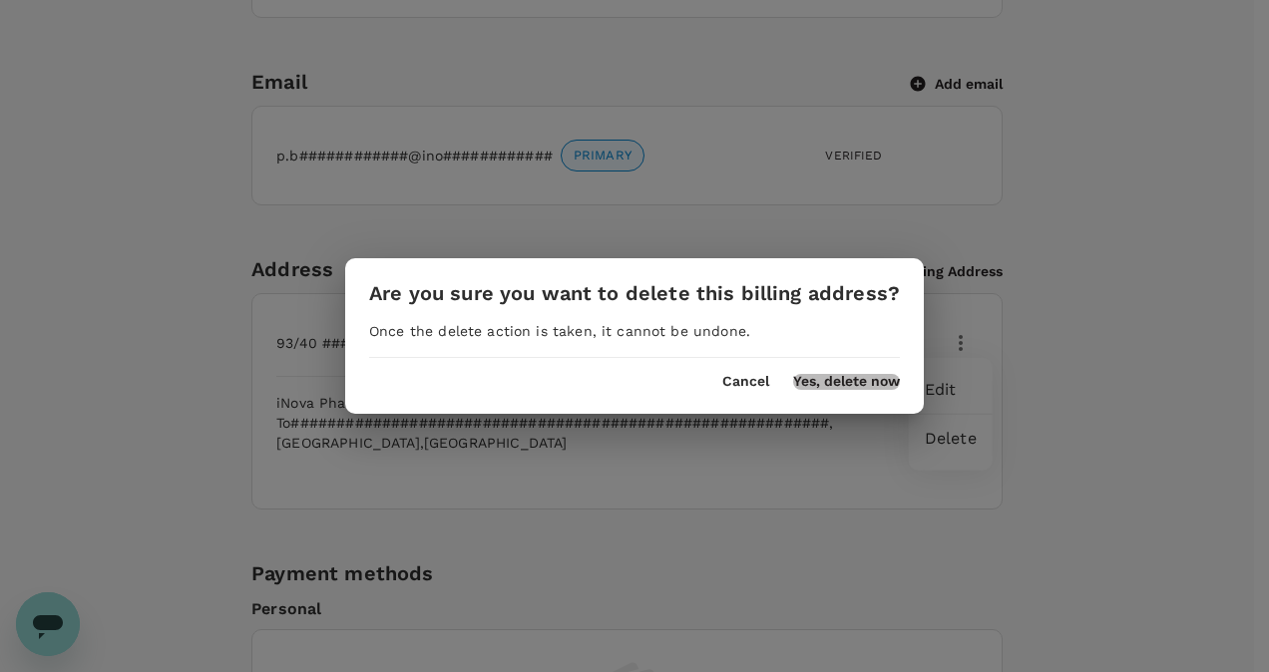
click at [871, 383] on button "Yes, delete now" at bounding box center [846, 382] width 107 height 16
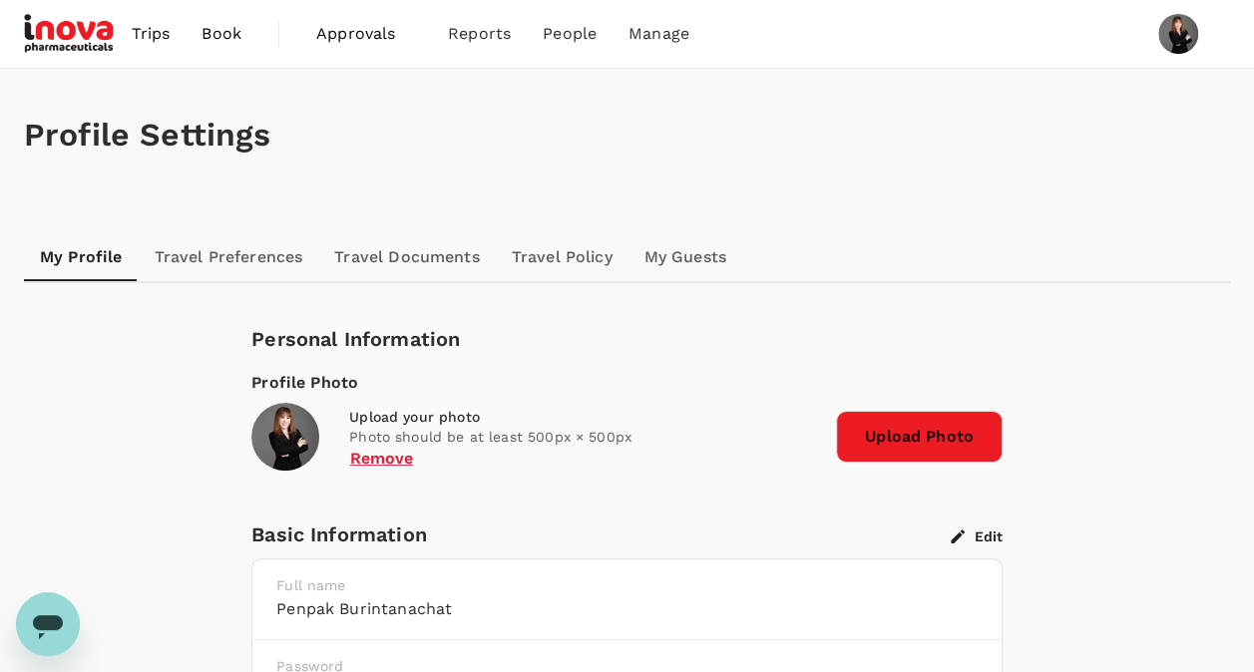
drag, startPoint x: 250, startPoint y: 285, endPoint x: 243, endPoint y: 269, distance: 17.4
click at [243, 264] on link "Travel Preferences" at bounding box center [229, 257] width 181 height 48
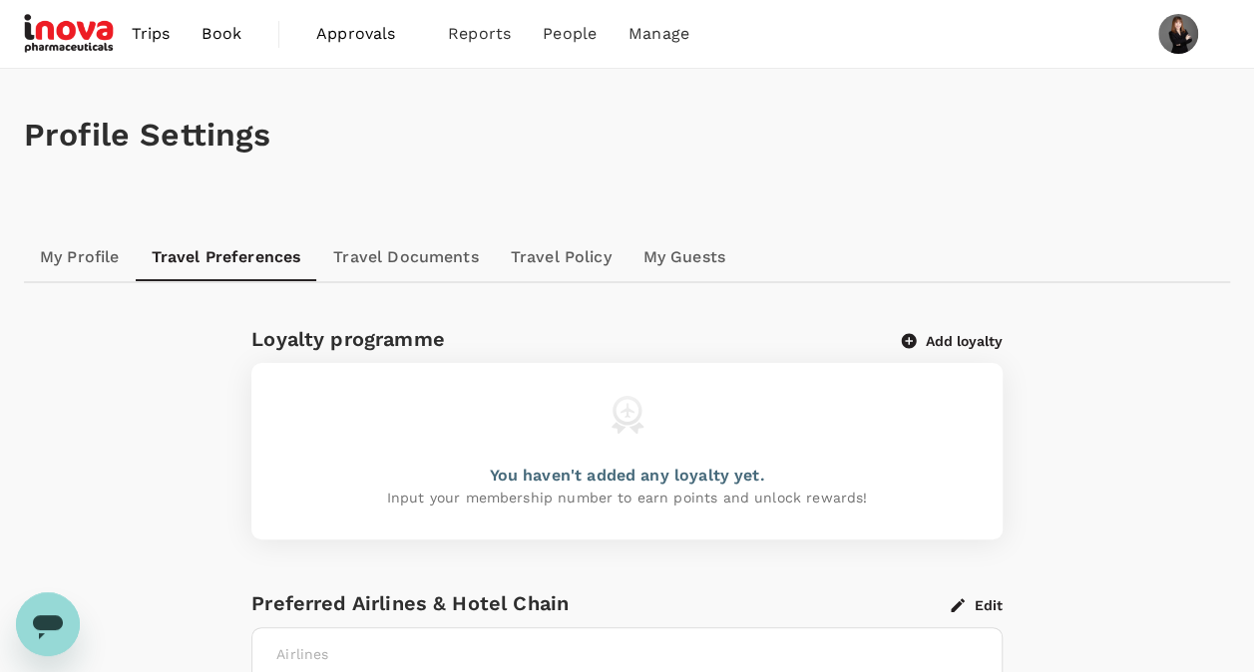
click at [405, 259] on link "Travel Documents" at bounding box center [405, 257] width 177 height 48
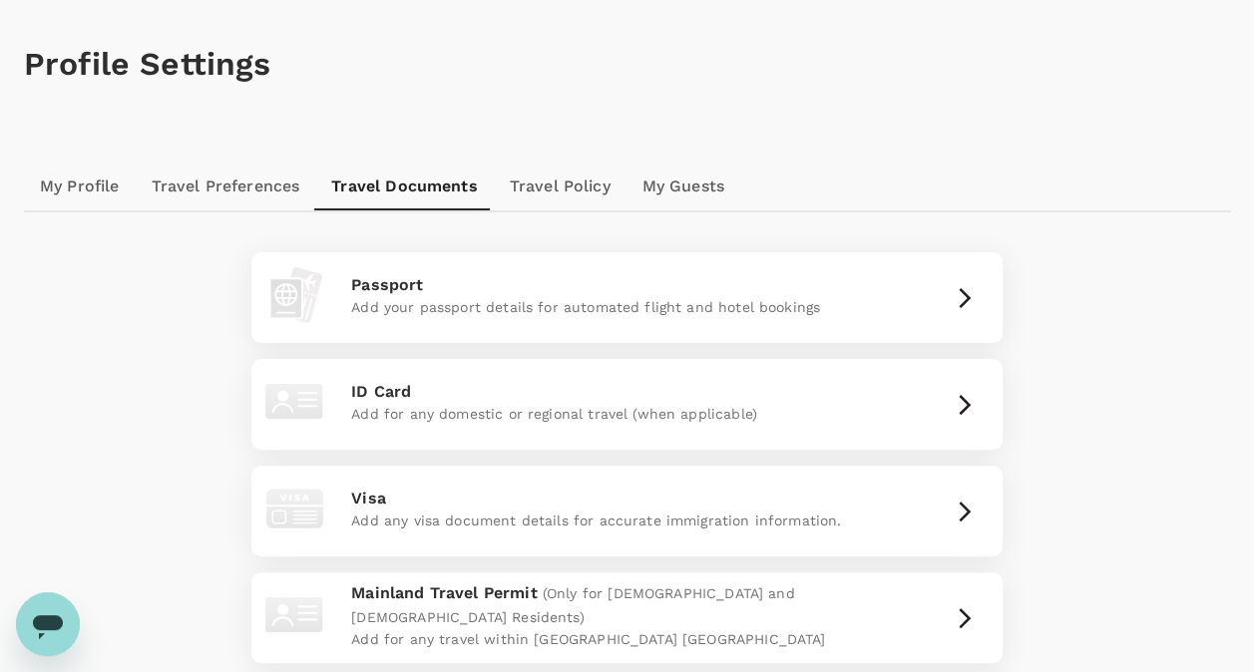
click at [532, 199] on link "Travel Policy" at bounding box center [560, 187] width 133 height 48
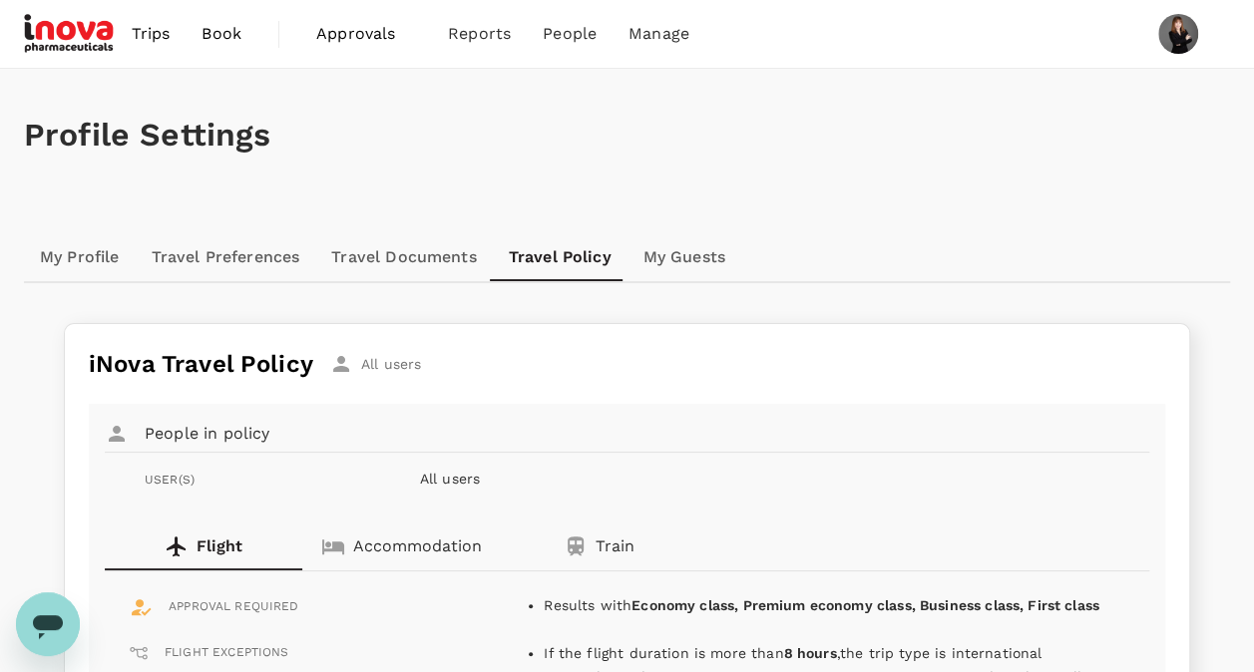
click at [335, 28] on span "Approvals" at bounding box center [366, 34] width 100 height 24
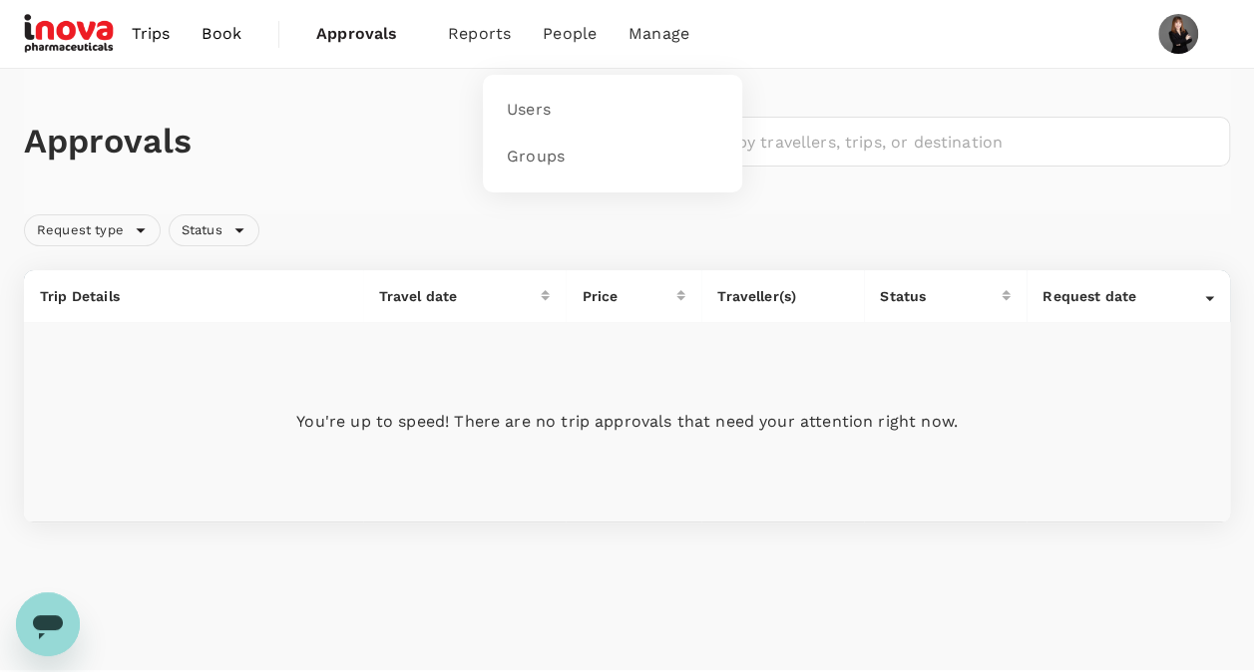
click at [575, 39] on span "People" at bounding box center [570, 34] width 54 height 24
click at [479, 100] on span "Bookings" at bounding box center [456, 110] width 71 height 23
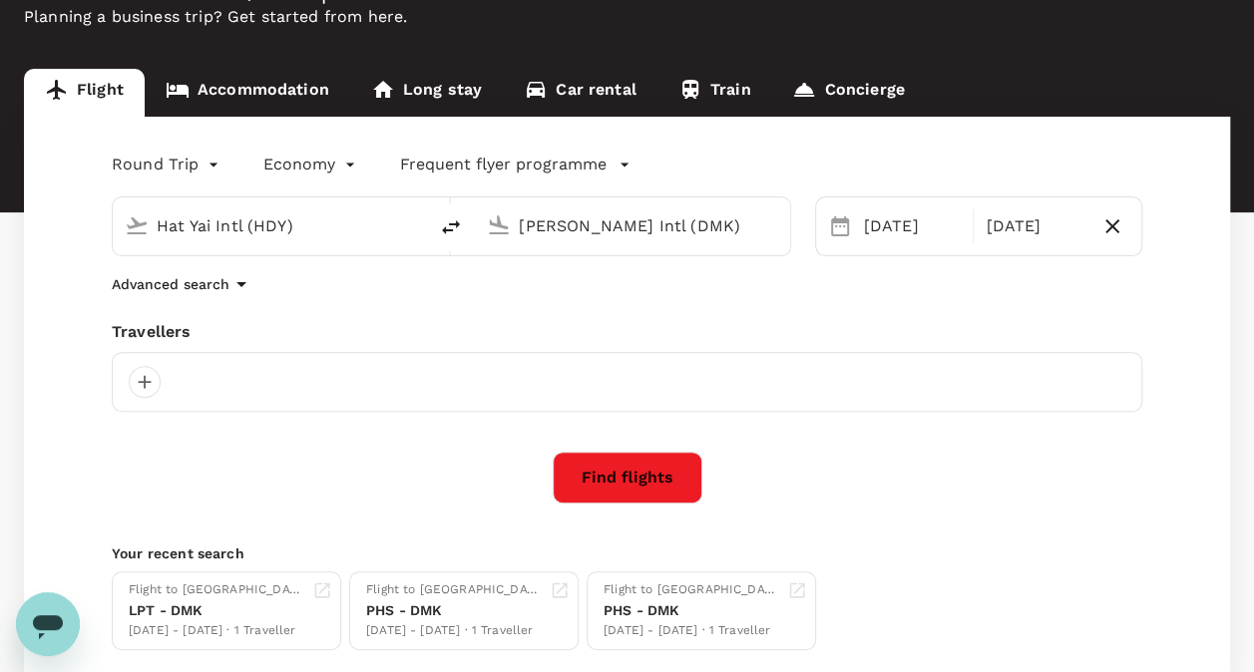
scroll to position [100, 0]
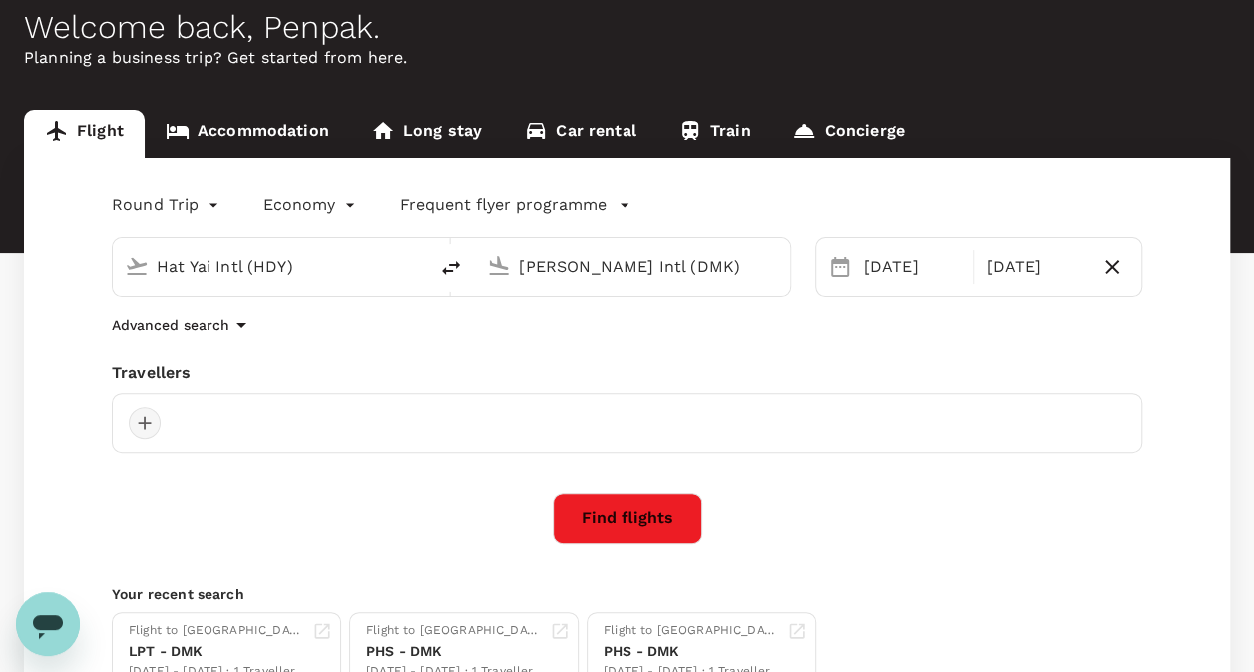
click at [153, 425] on div at bounding box center [145, 423] width 32 height 32
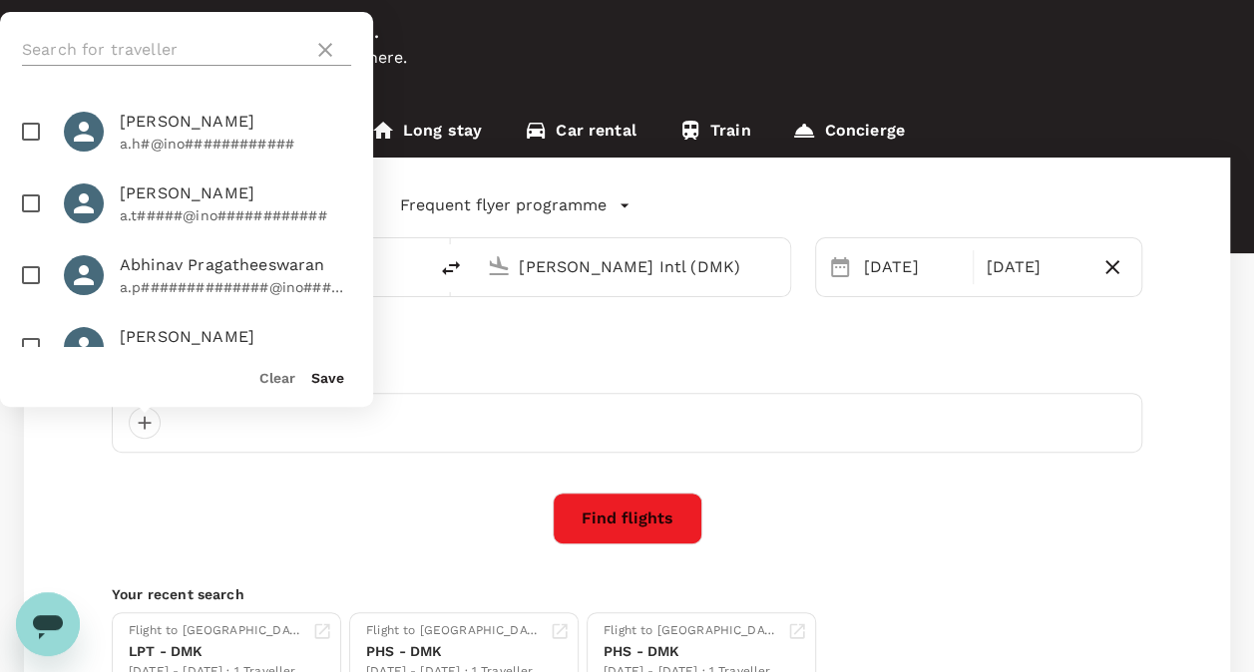
click at [231, 52] on input "text" at bounding box center [163, 50] width 283 height 32
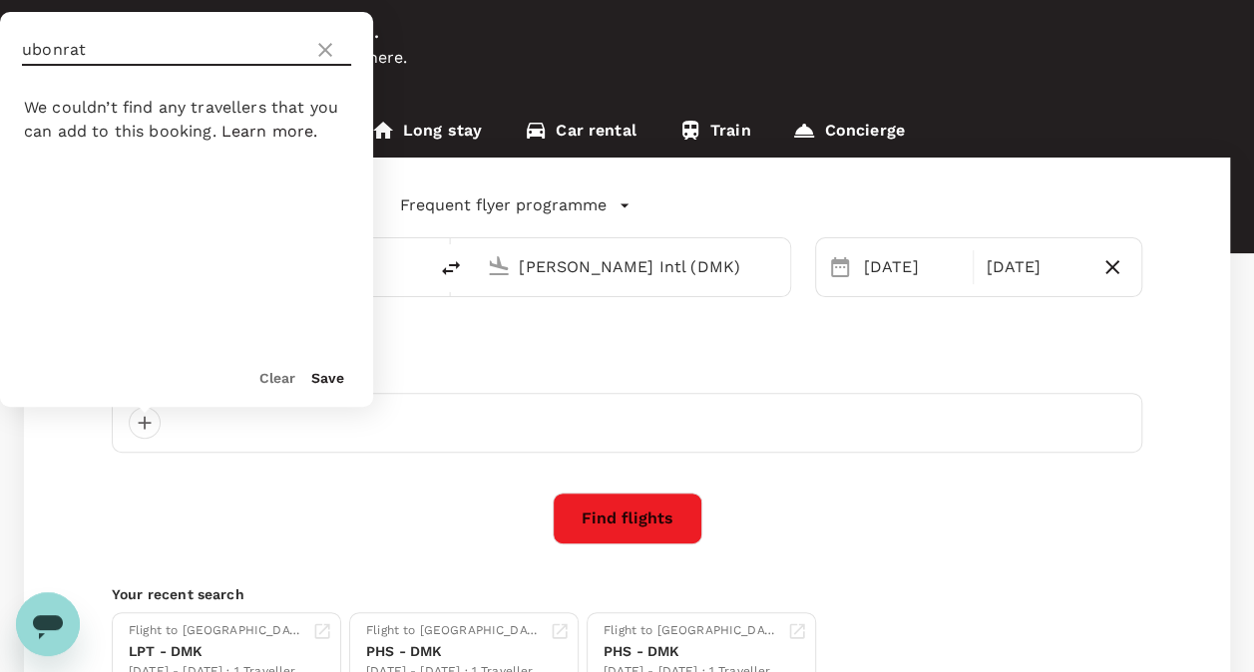
type input "ีubonrat"
click at [325, 51] on icon at bounding box center [325, 50] width 24 height 24
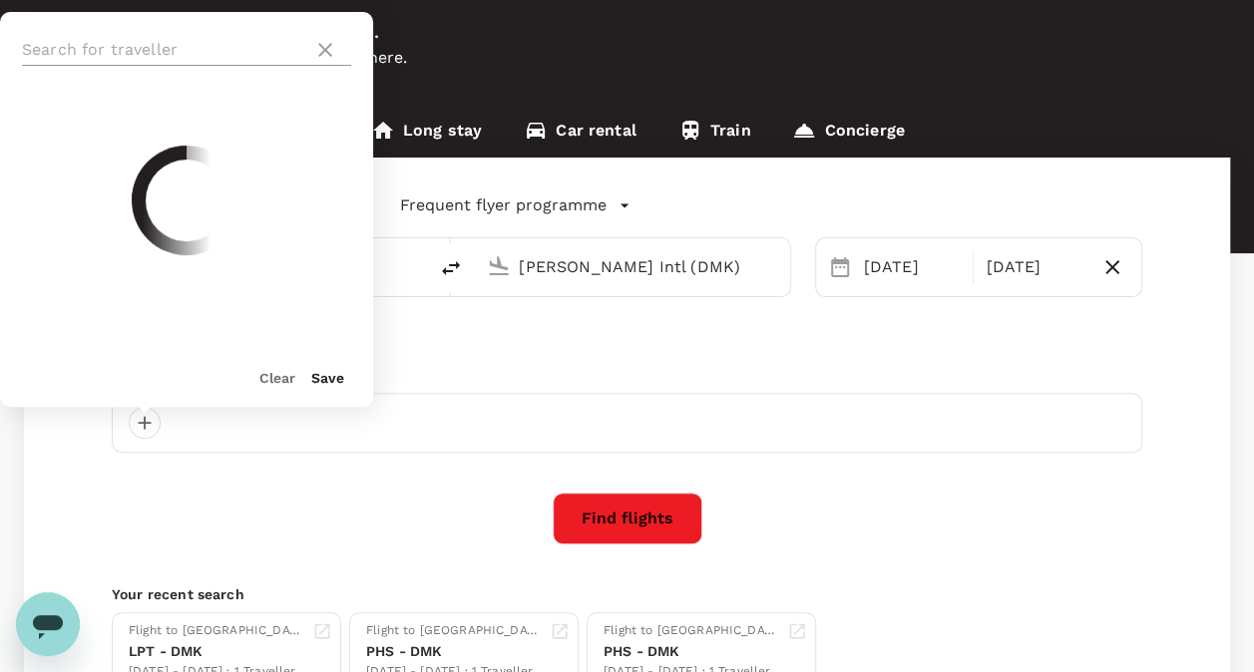
click at [317, 50] on icon at bounding box center [325, 50] width 24 height 24
click at [337, 47] on div at bounding box center [186, 50] width 329 height 32
click at [327, 48] on icon at bounding box center [325, 50] width 14 height 14
click at [283, 375] on button "Clear" at bounding box center [277, 378] width 36 height 16
click at [171, 43] on input "text" at bounding box center [163, 50] width 283 height 32
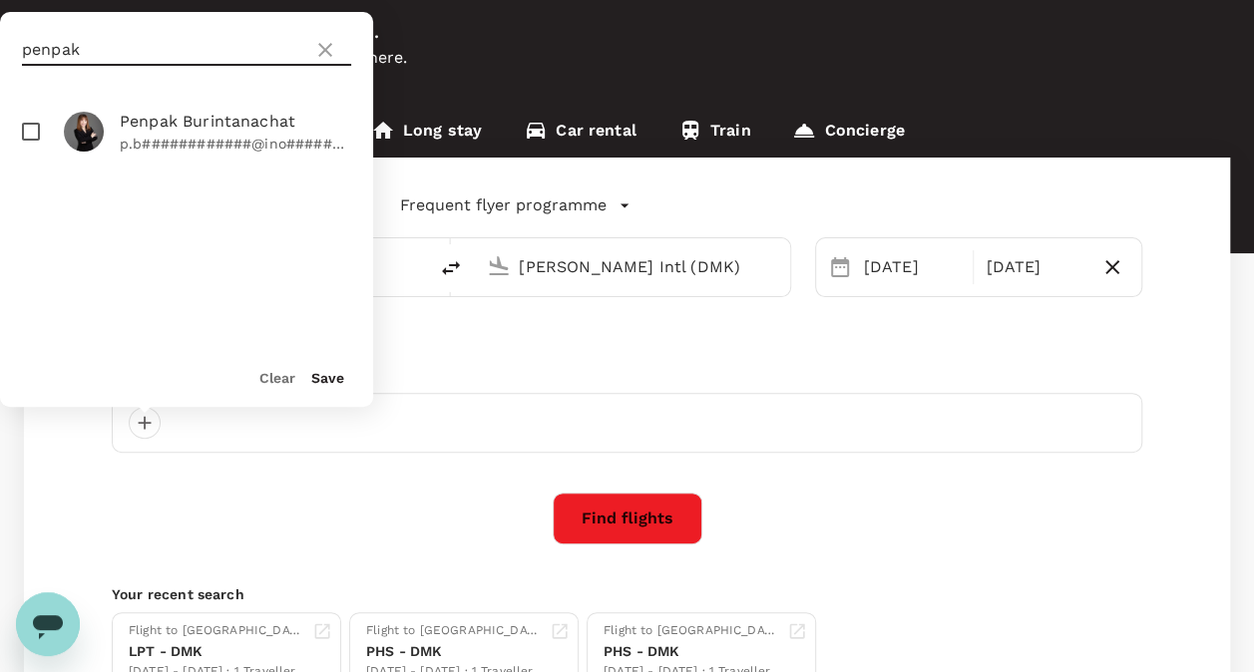
type input "penpak"
click at [176, 123] on span "Penpak Burintanachat" at bounding box center [235, 122] width 231 height 24
checkbox input "true"
click at [317, 383] on button "Save" at bounding box center [327, 378] width 33 height 16
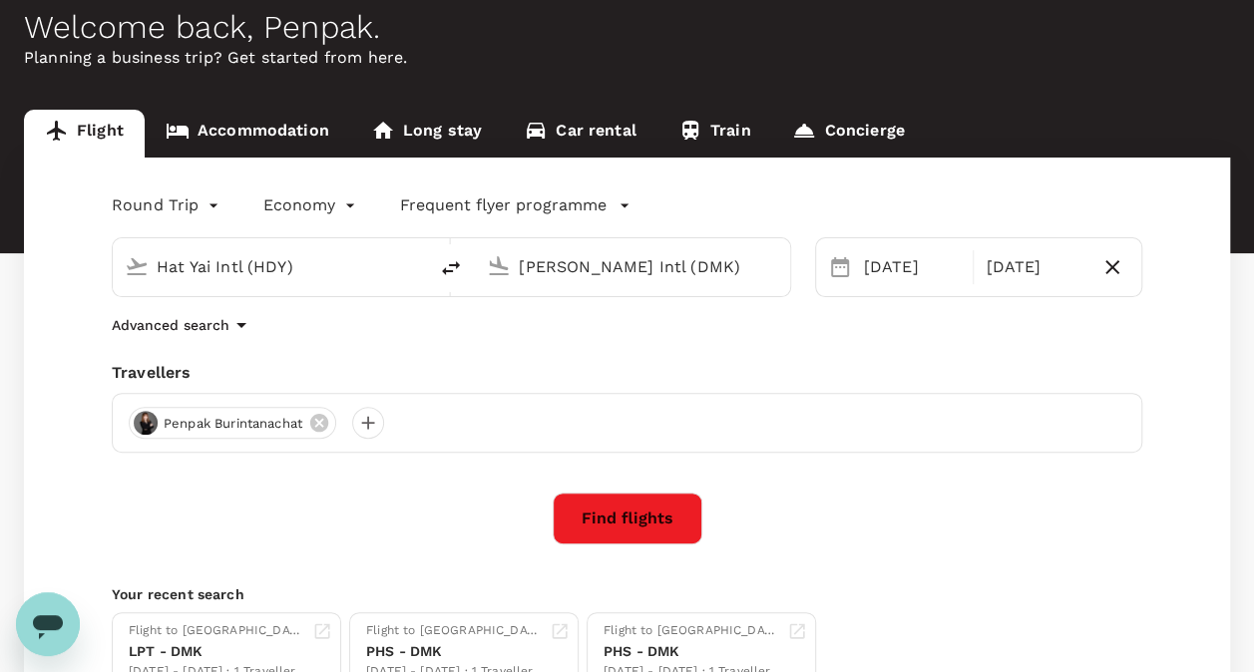
click at [597, 525] on button "Find flights" at bounding box center [628, 519] width 150 height 52
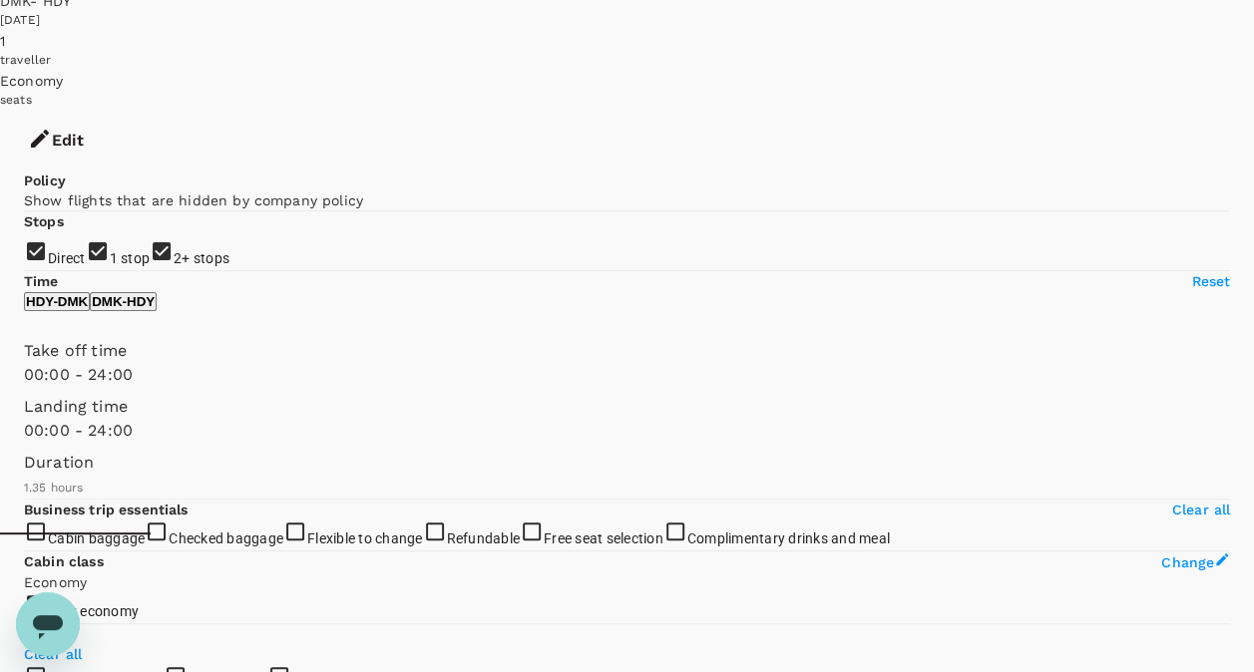
scroll to position [199, 0]
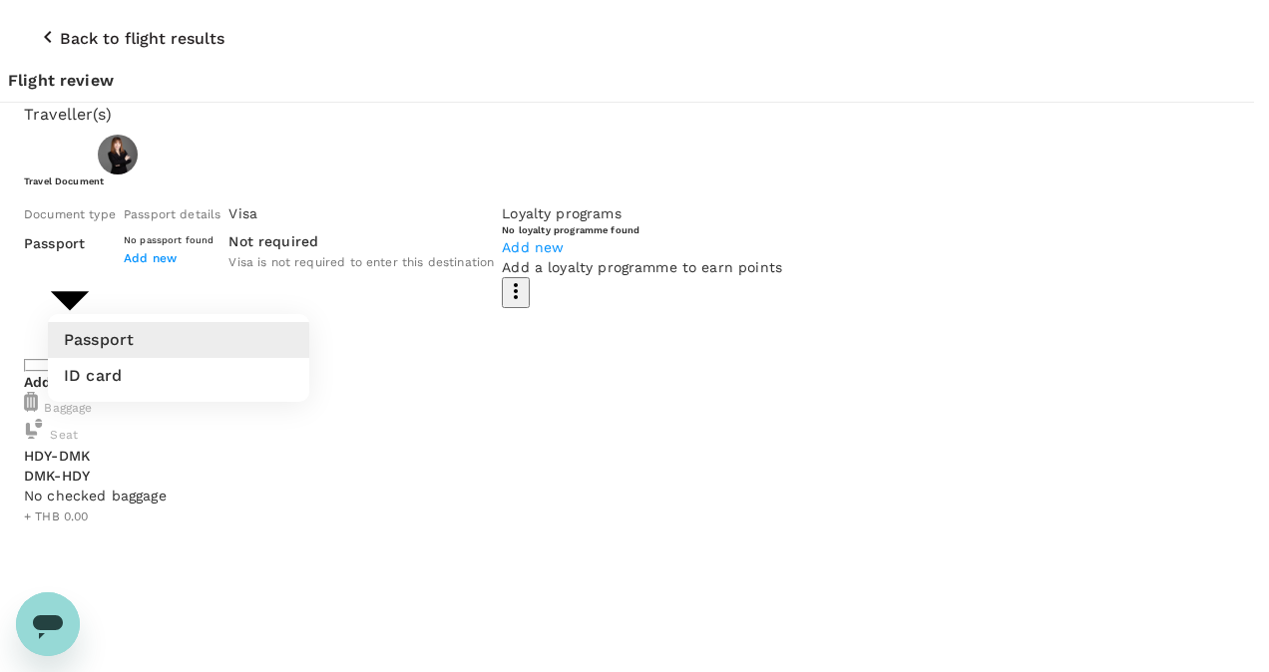
click at [164, 376] on li "ID card" at bounding box center [178, 376] width 261 height 36
type input "Id card"
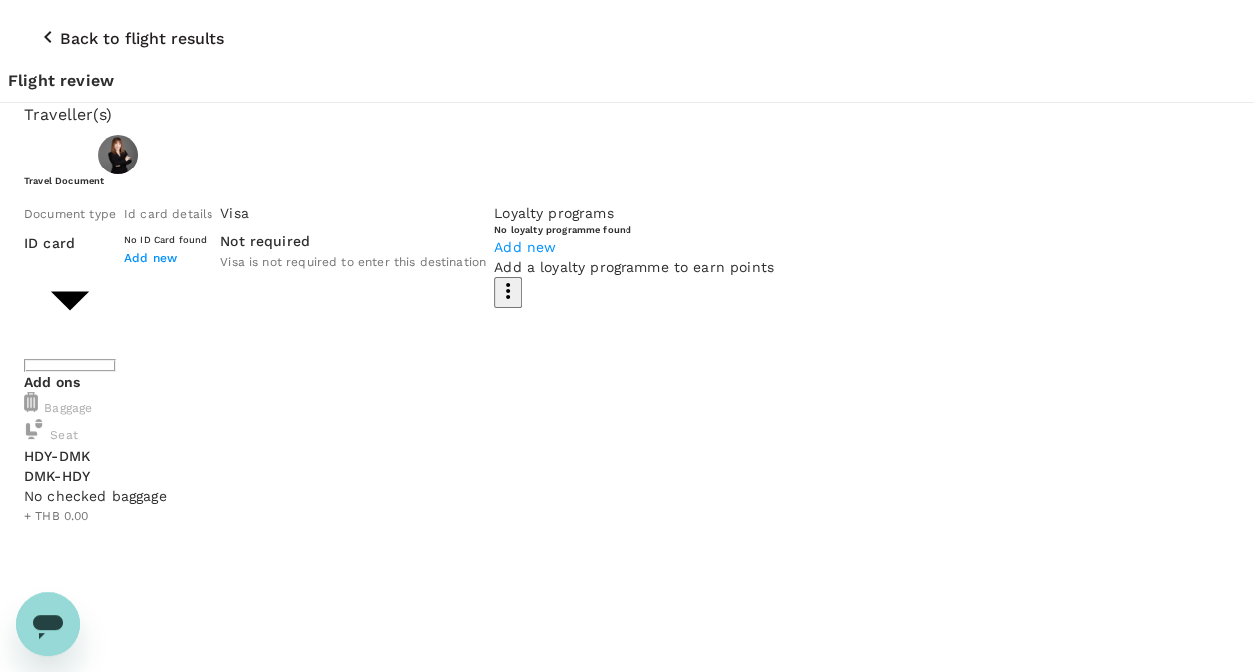
click at [177, 265] on span "Add new" at bounding box center [150, 258] width 53 height 14
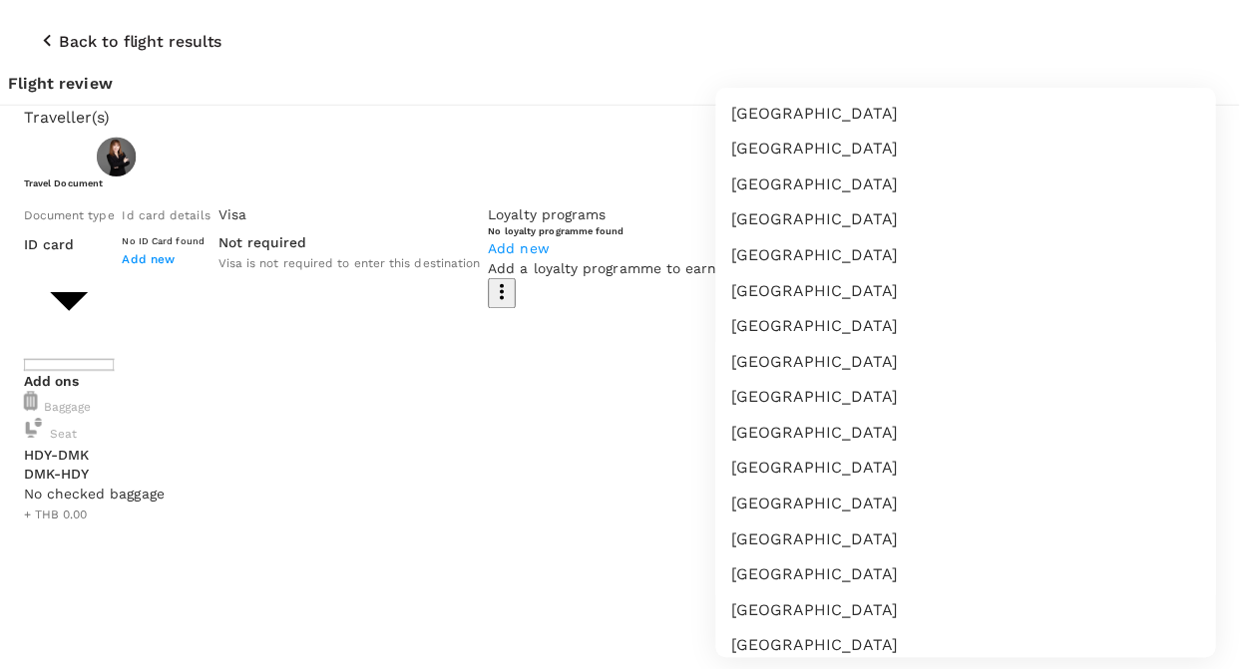
scroll to position [5914, 0]
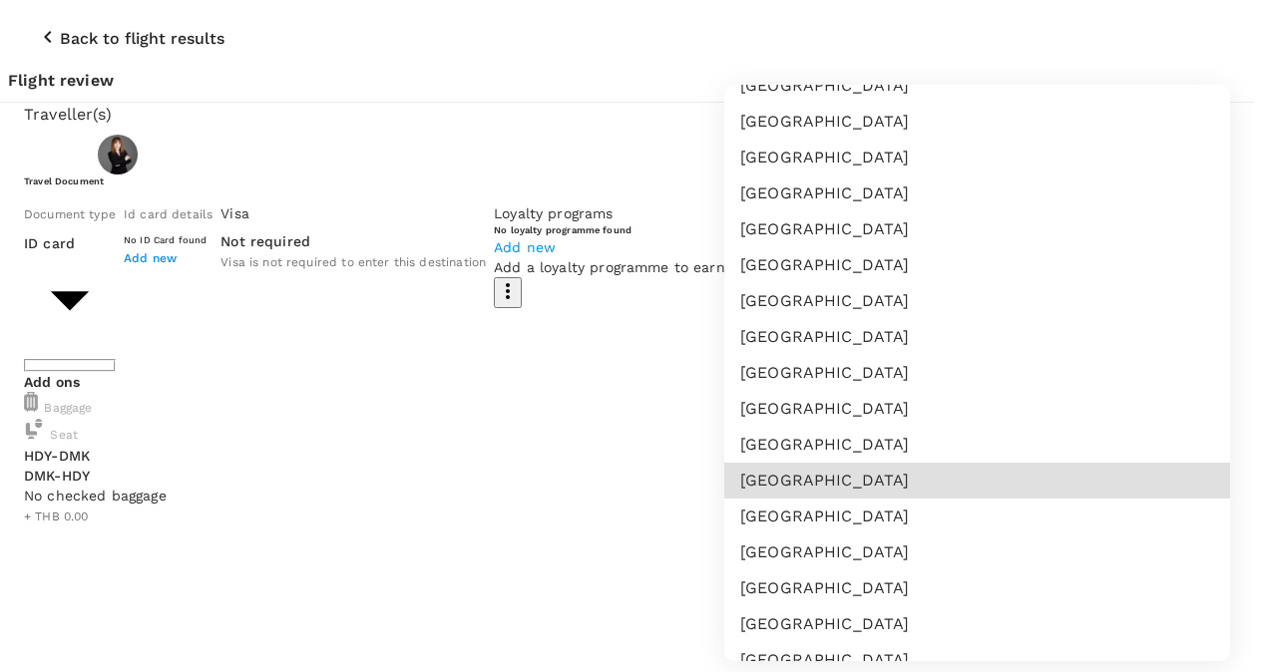
type input "TH"
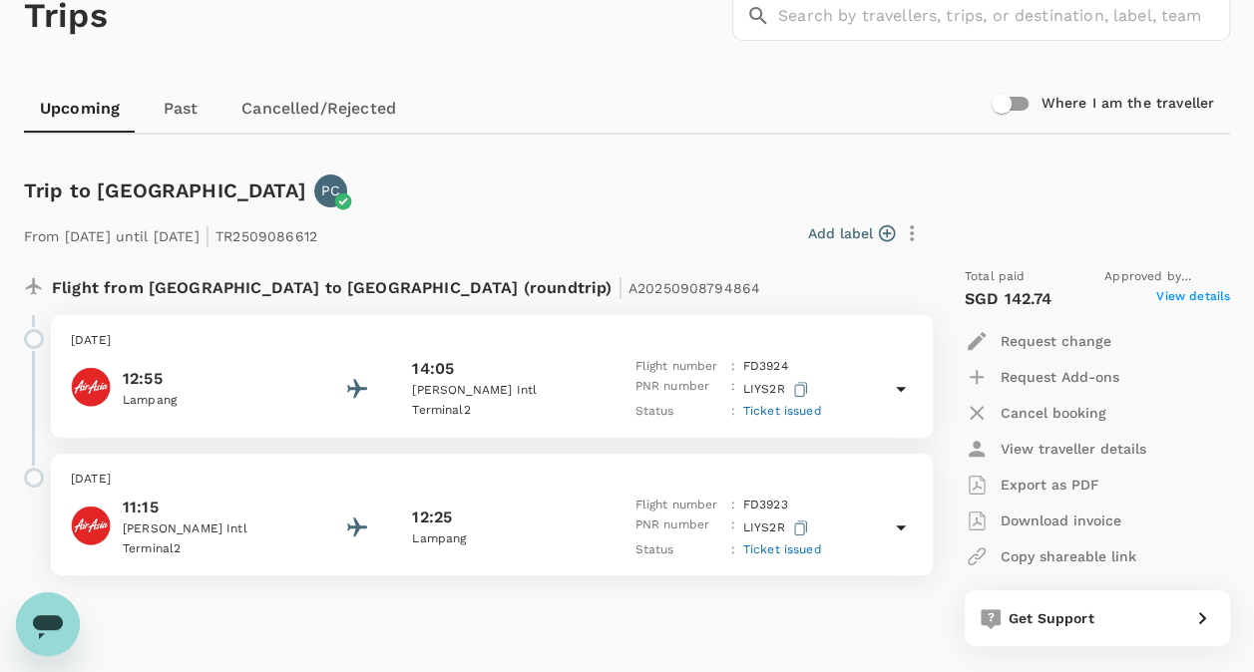
scroll to position [199, 0]
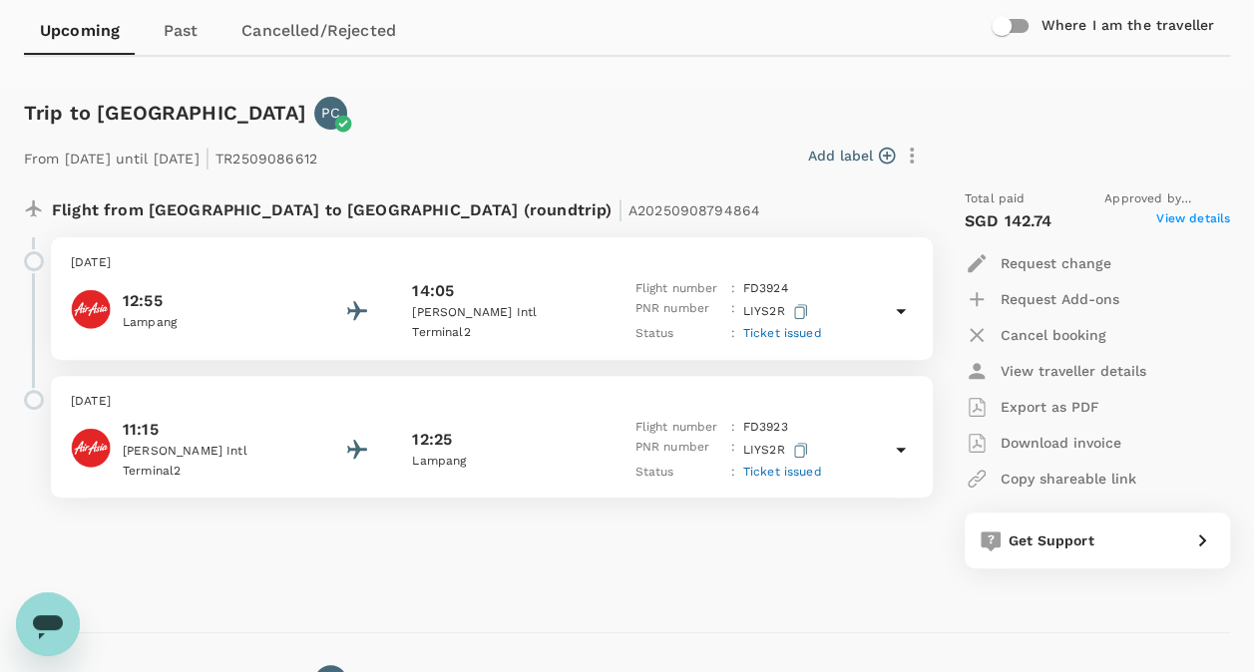
click at [907, 313] on icon at bounding box center [901, 311] width 24 height 24
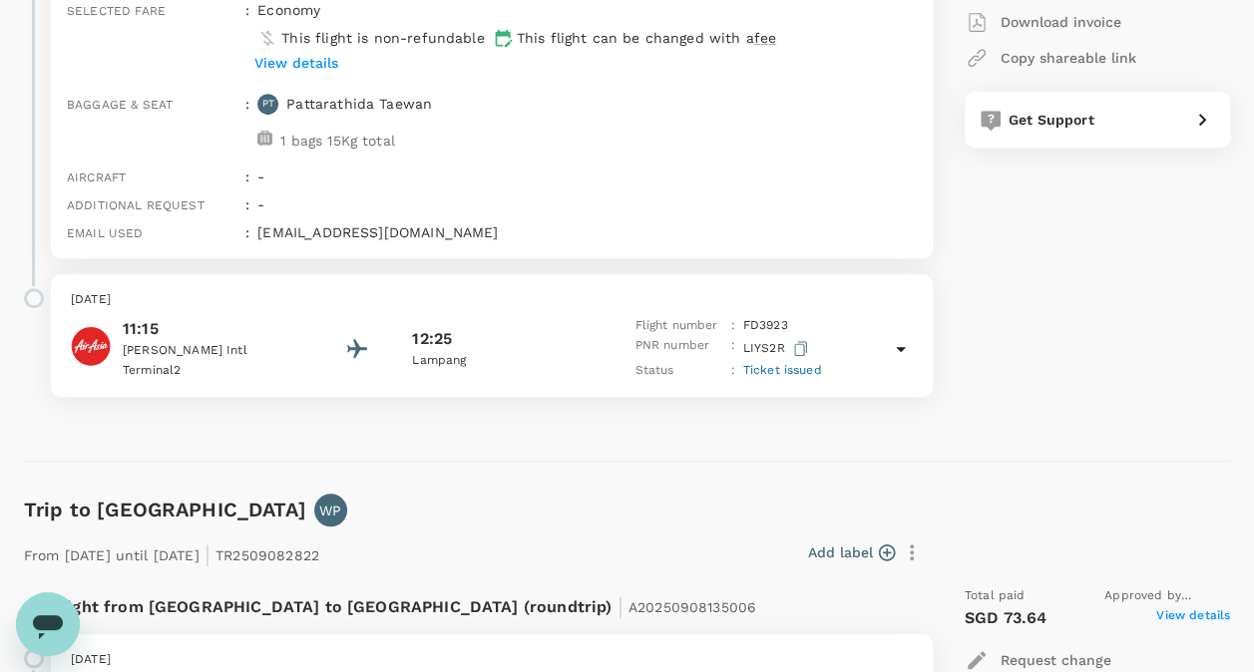
scroll to position [798, 0]
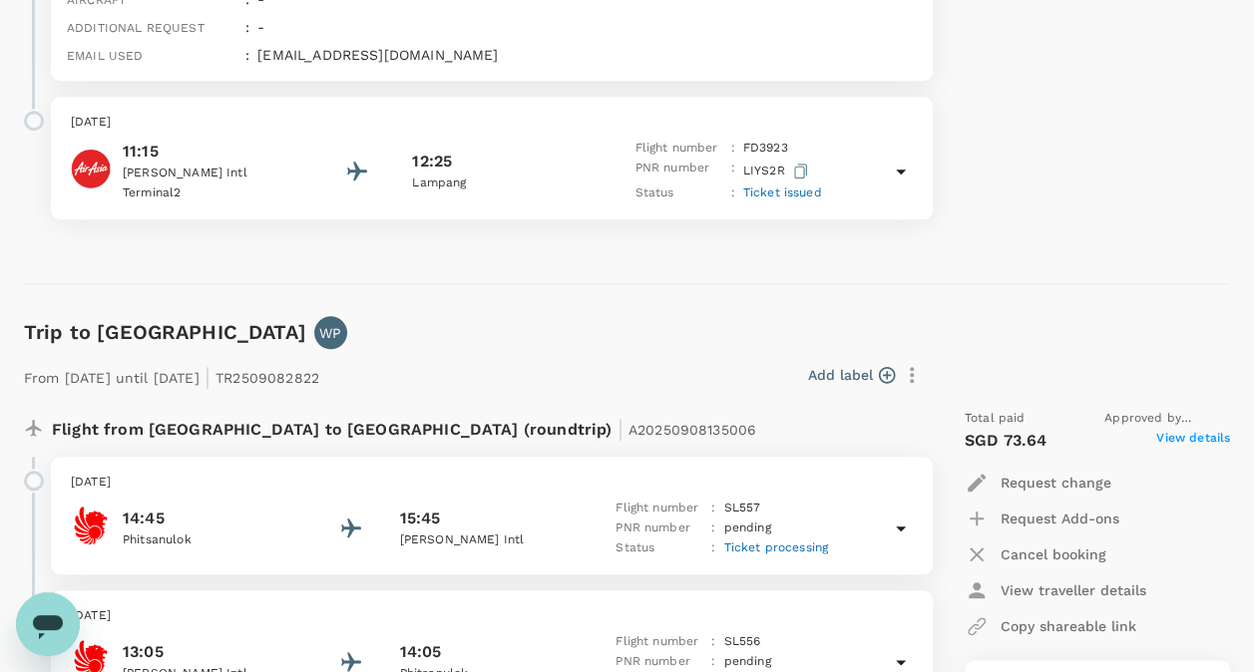
click at [901, 176] on icon at bounding box center [901, 172] width 24 height 24
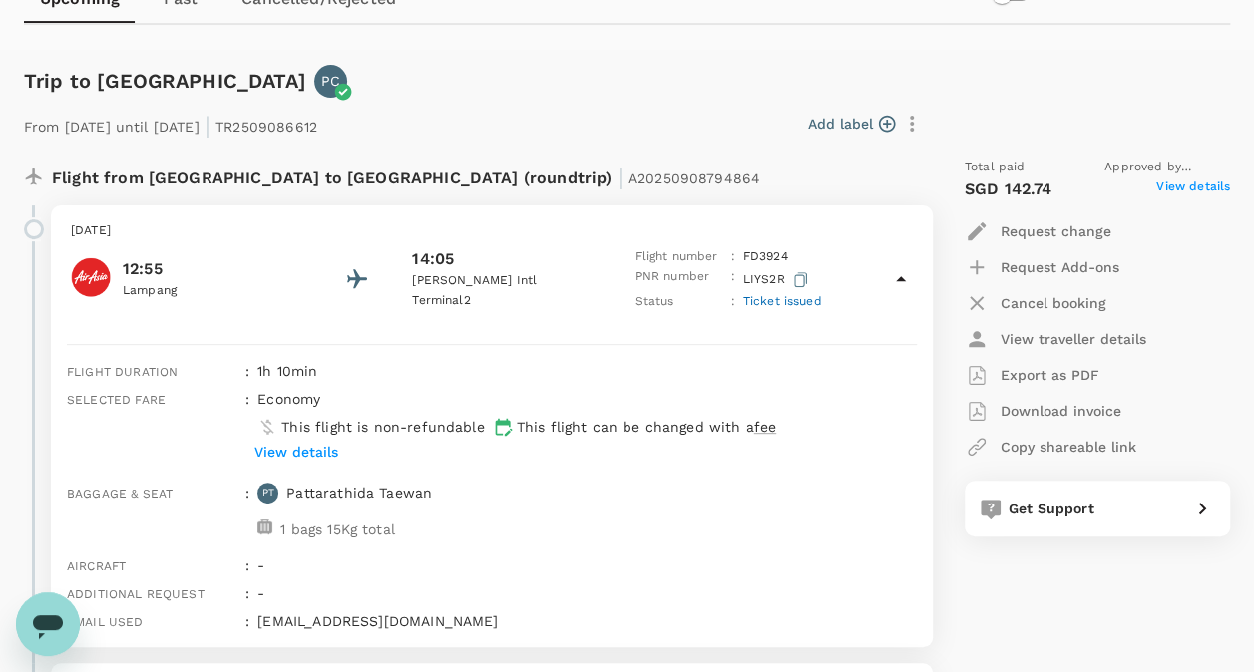
scroll to position [199, 0]
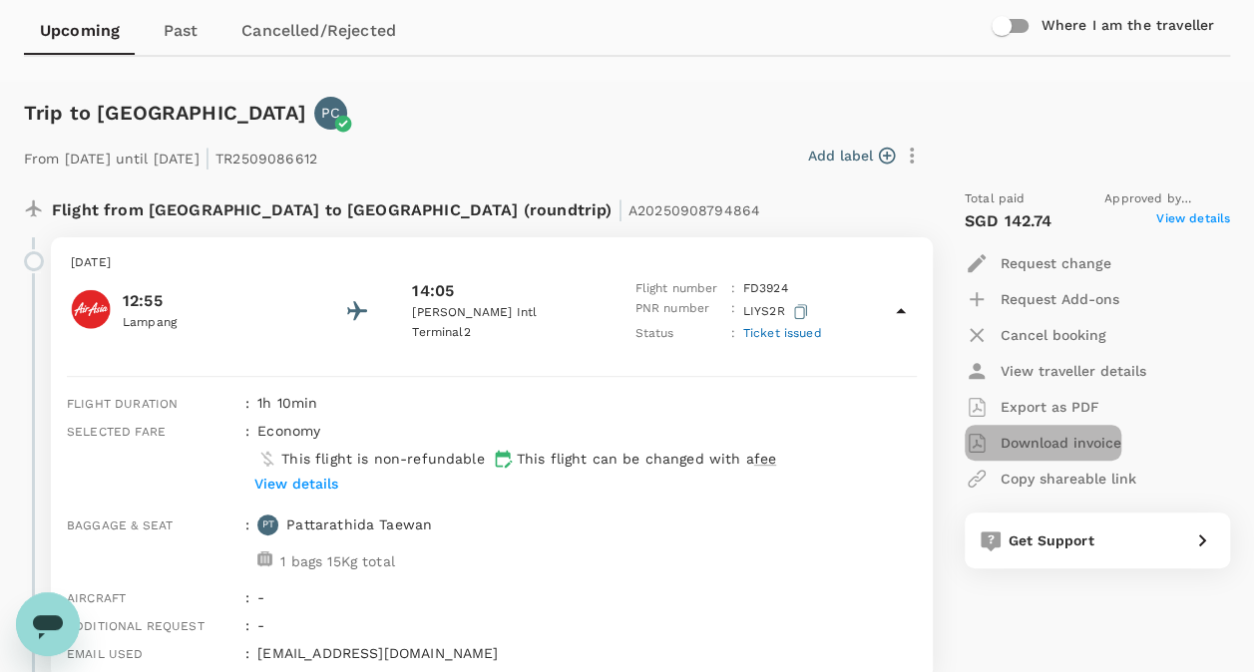
click at [1087, 445] on p "Download invoice" at bounding box center [1060, 443] width 121 height 20
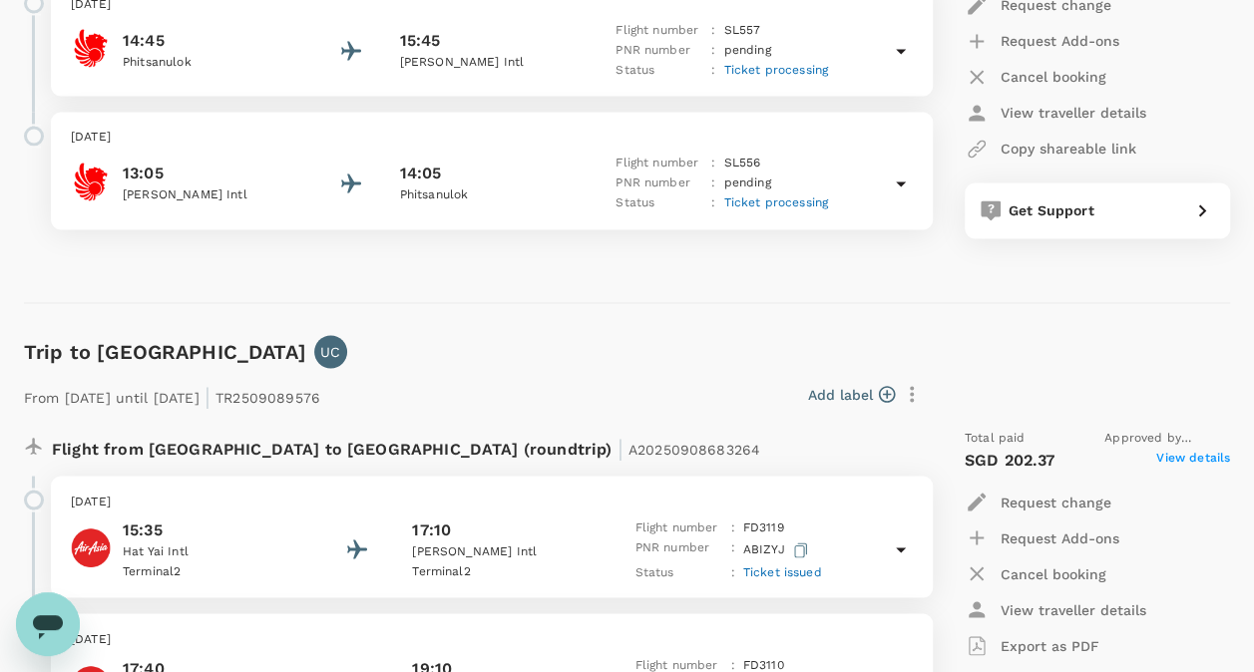
scroll to position [1957, 0]
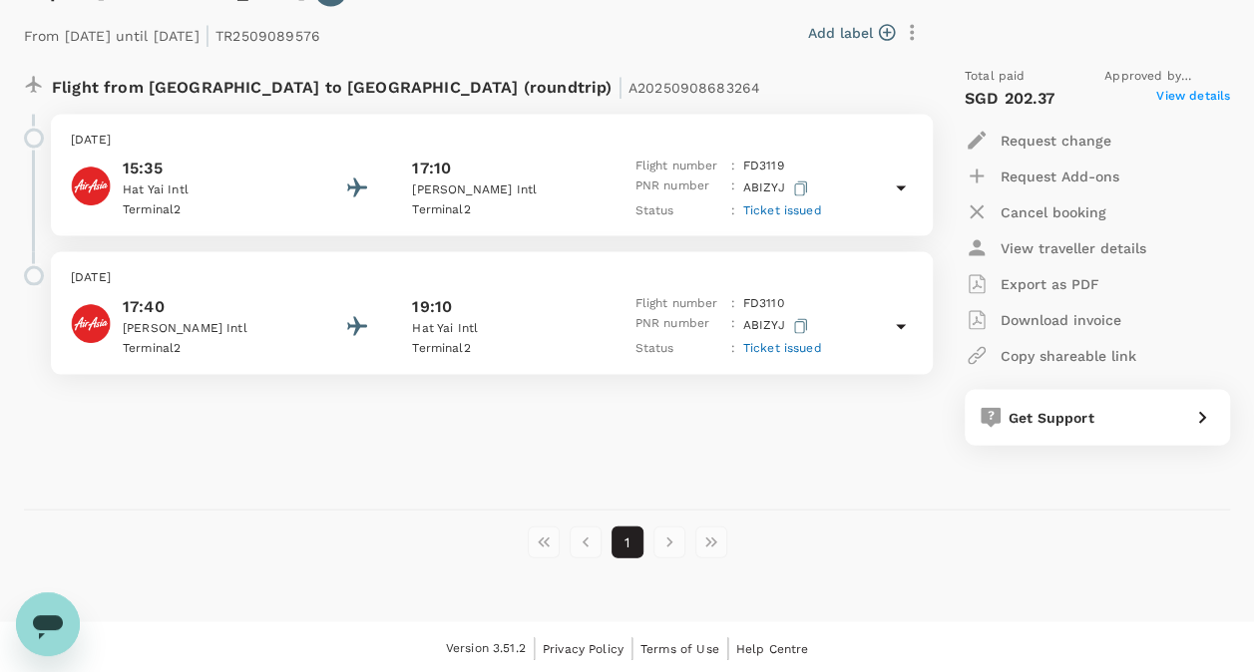
click at [894, 184] on icon at bounding box center [901, 189] width 24 height 24
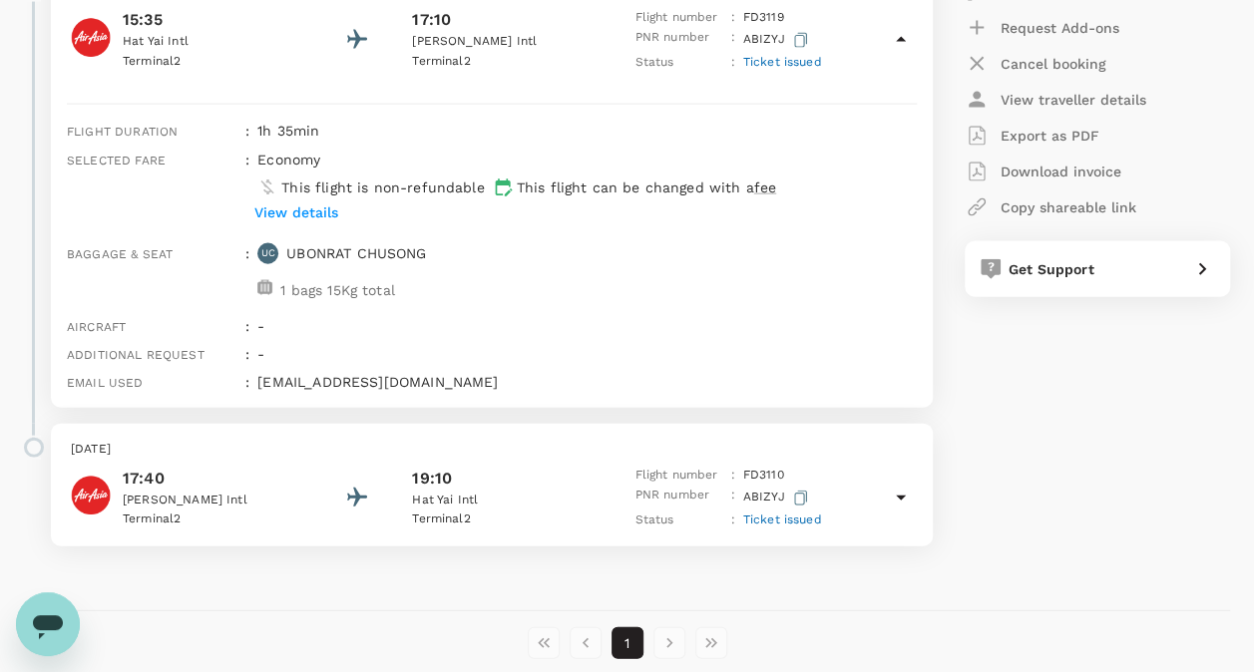
scroll to position [2205, 0]
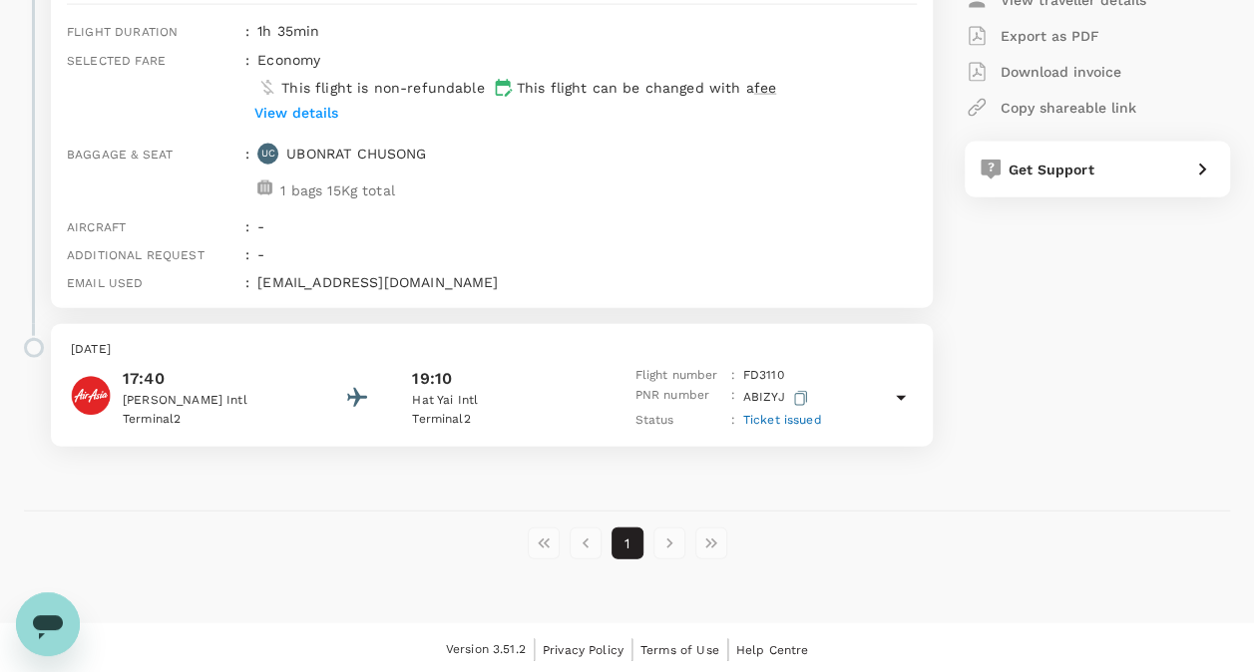
click at [910, 389] on icon at bounding box center [901, 398] width 24 height 24
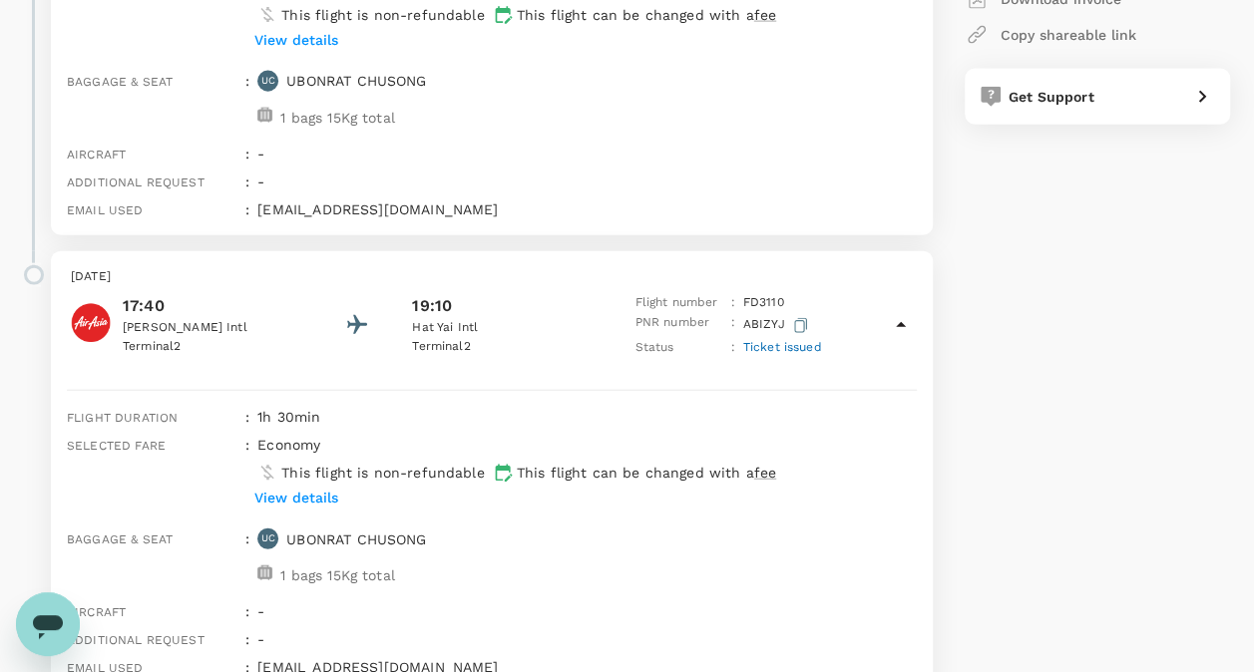
scroll to position [2505, 0]
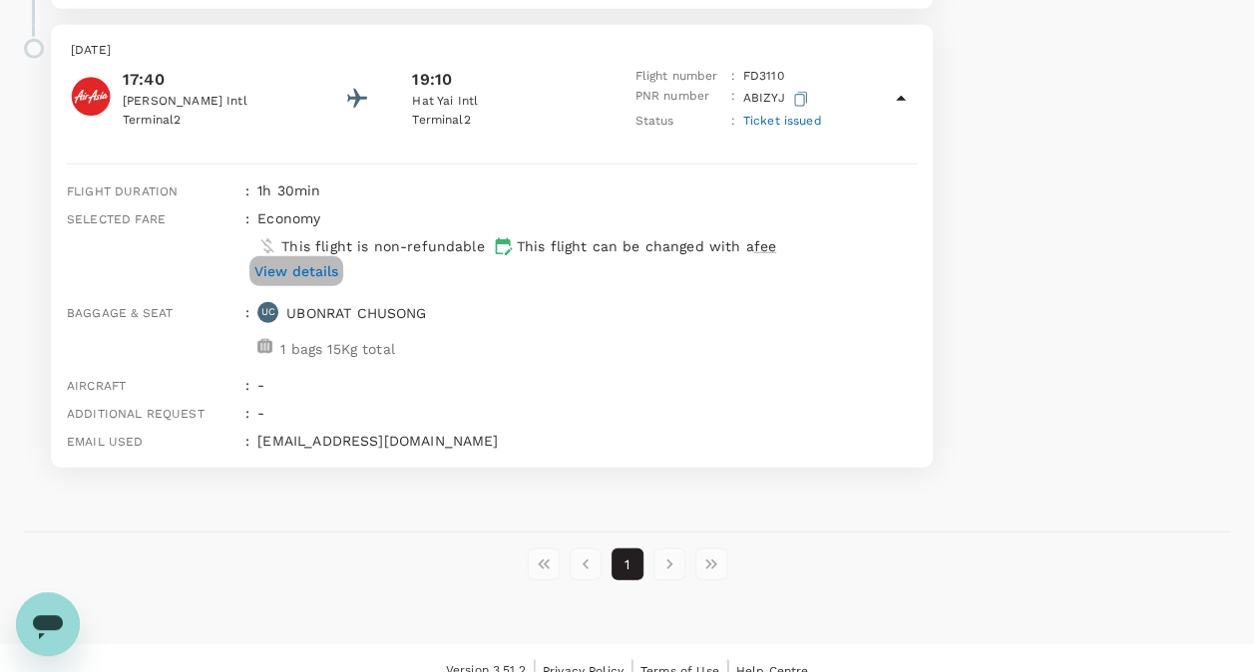
click at [306, 261] on p "View details" at bounding box center [296, 271] width 84 height 20
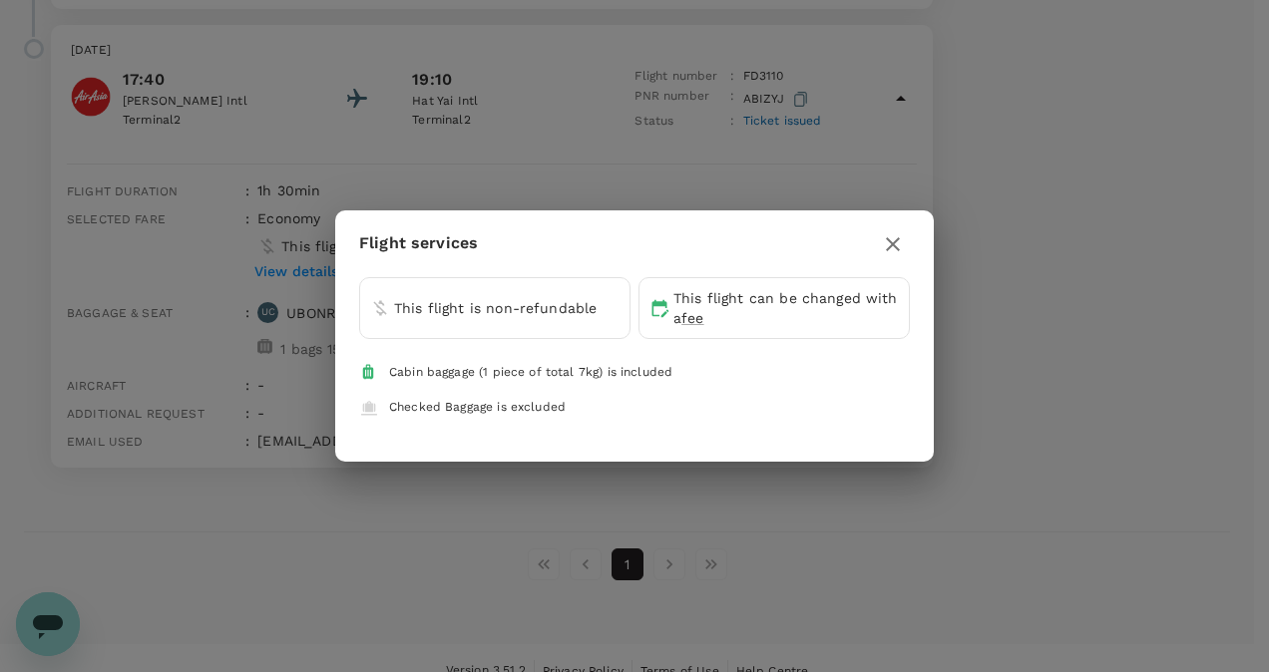
click at [894, 236] on icon "button" at bounding box center [893, 244] width 24 height 24
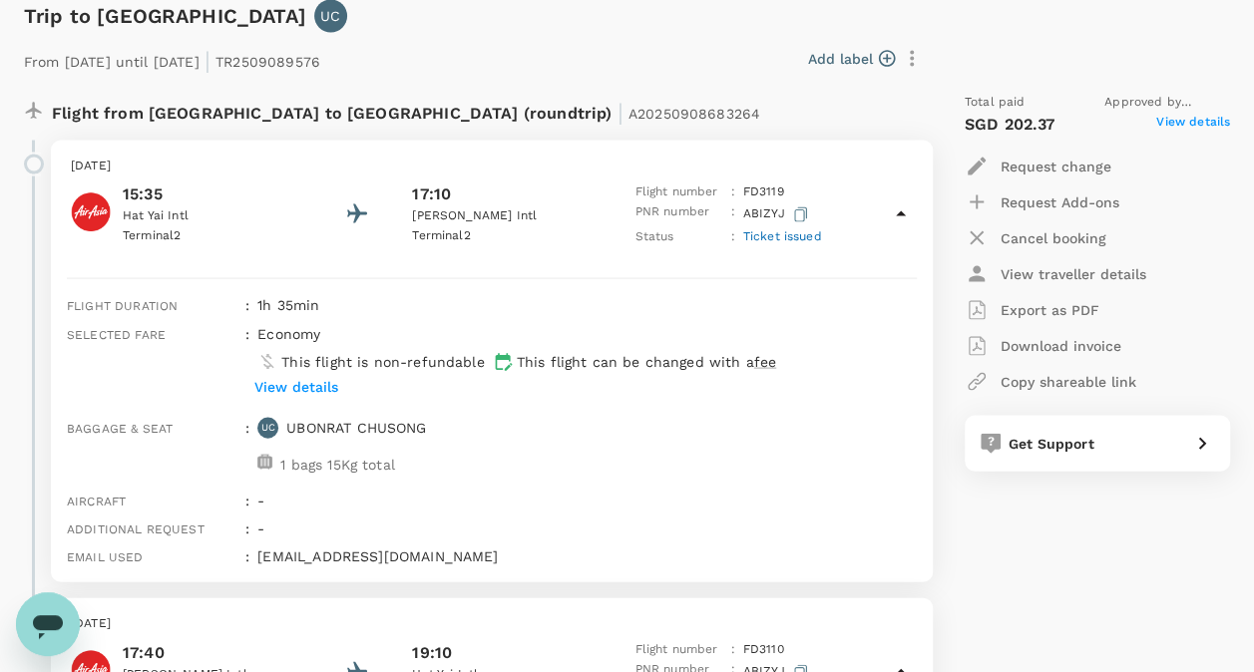
scroll to position [1906, 0]
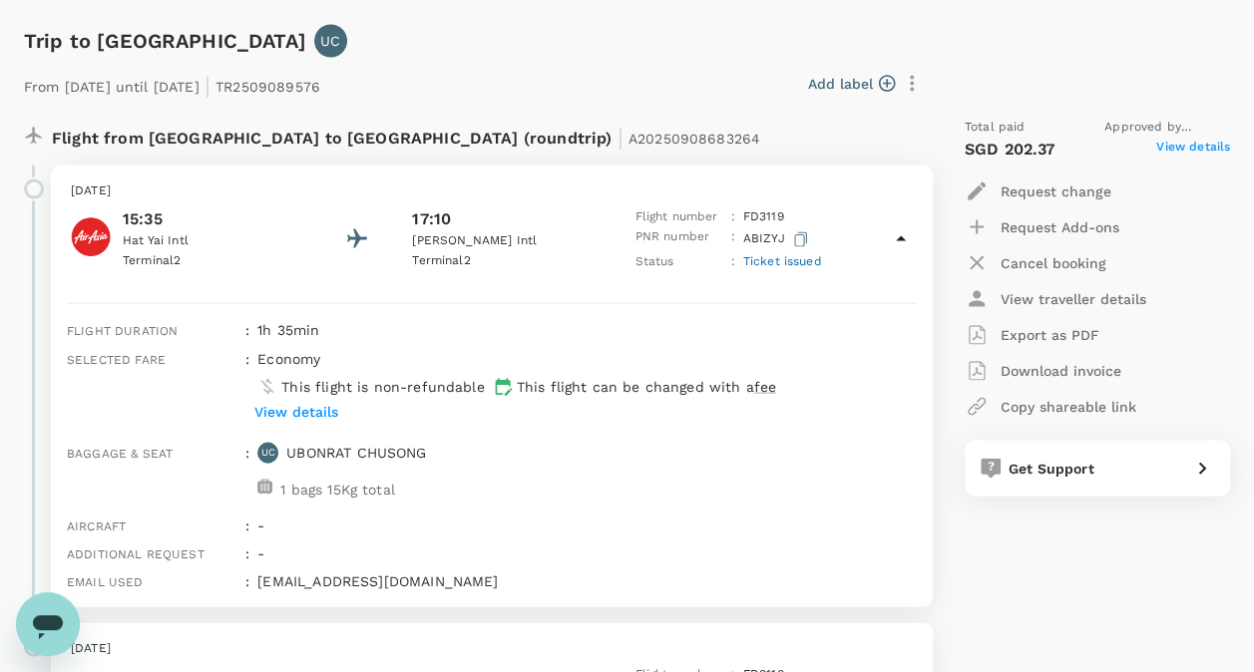
click at [1098, 361] on p "Download invoice" at bounding box center [1060, 371] width 121 height 20
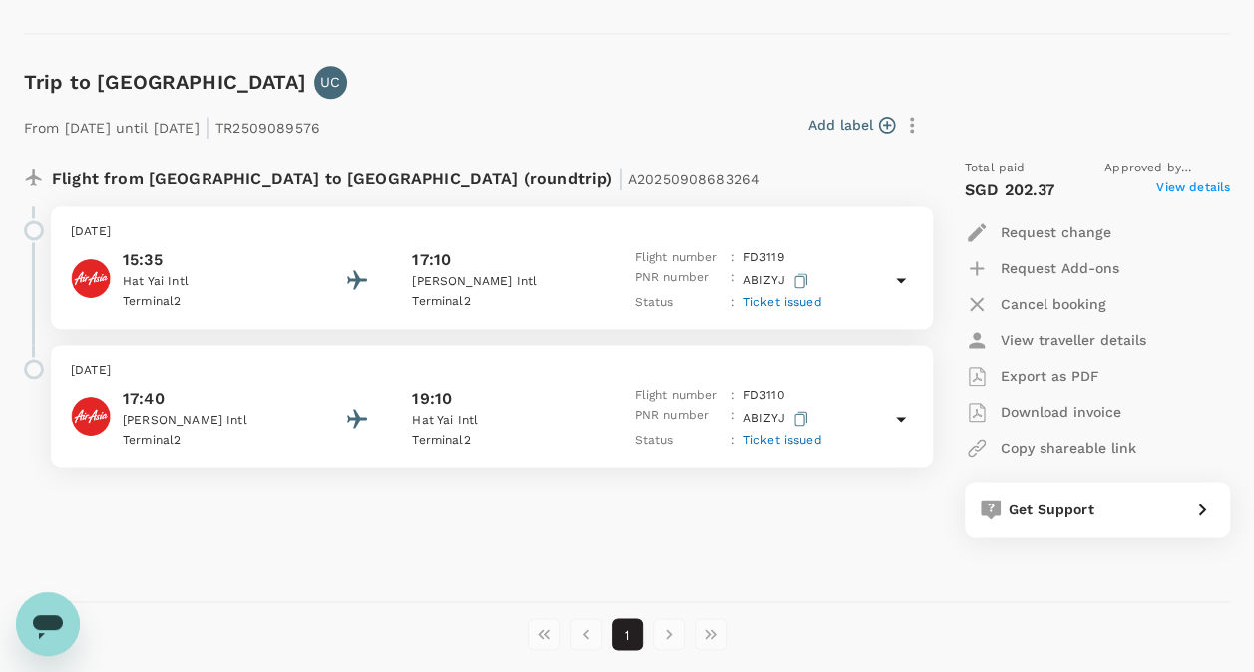
scroll to position [1389, 0]
